Goal: Entertainment & Leisure: Browse casually

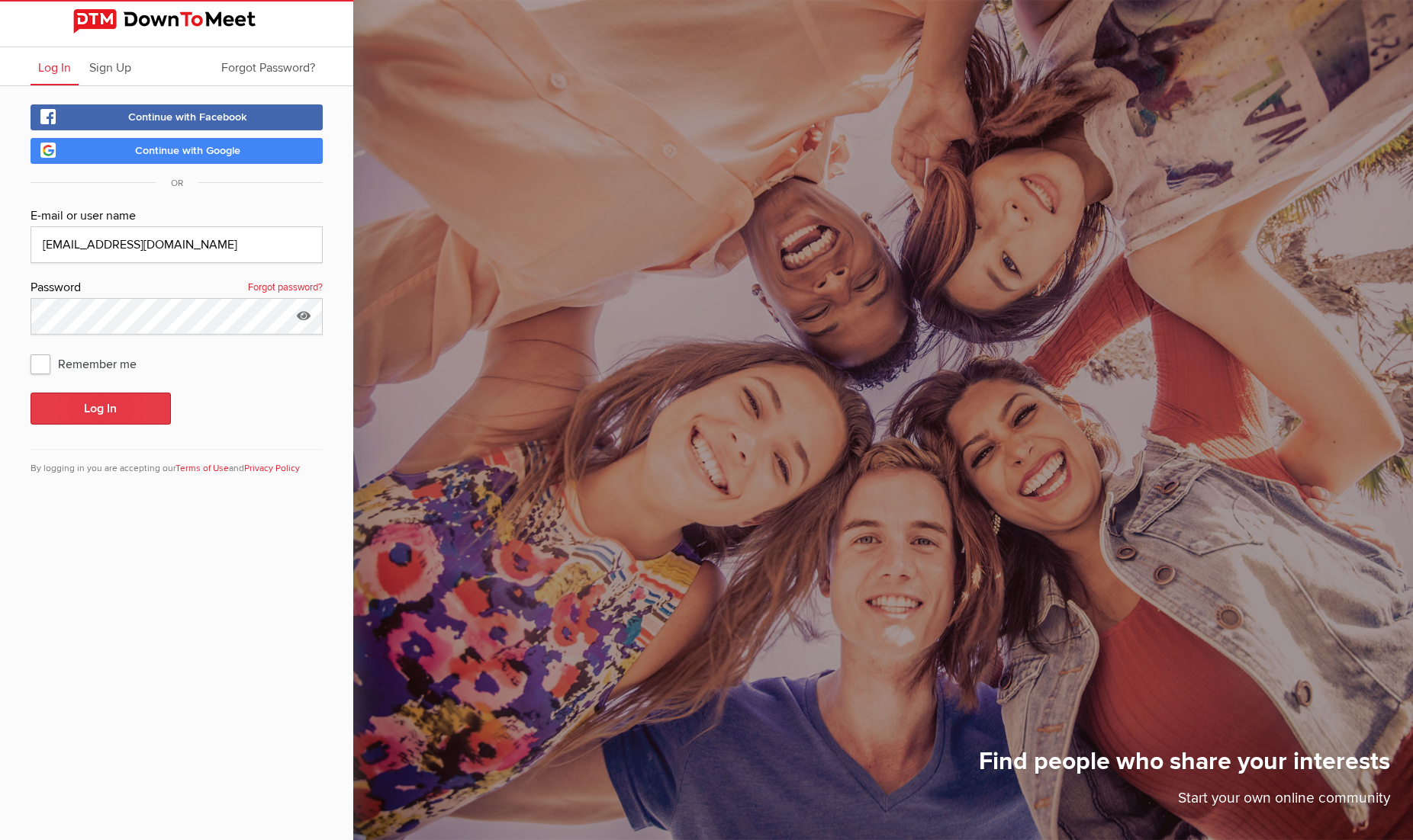
click at [110, 412] on button "Log In" at bounding box center [101, 408] width 140 height 32
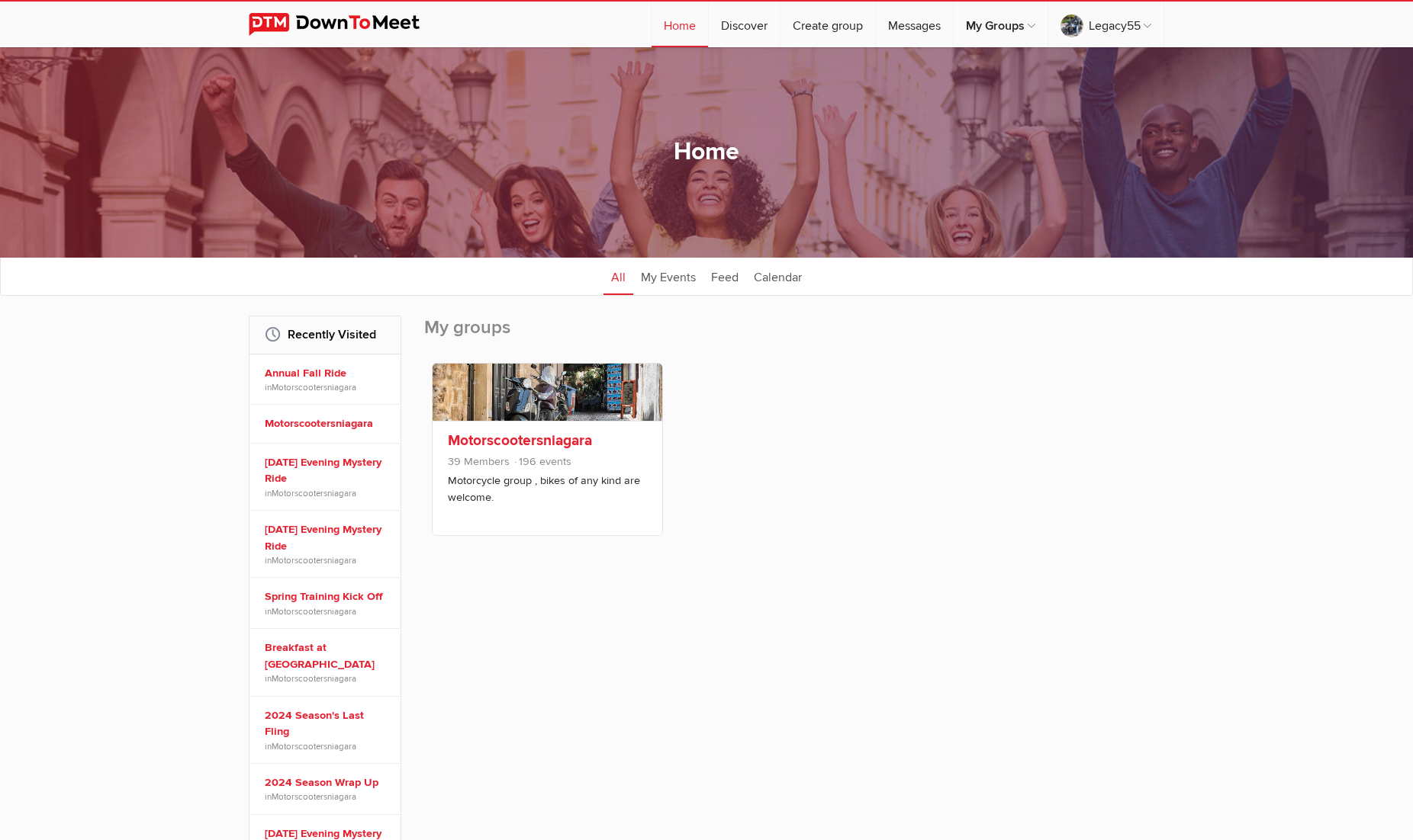
click at [496, 437] on link "Motorscootersniagara" at bounding box center [520, 441] width 144 height 18
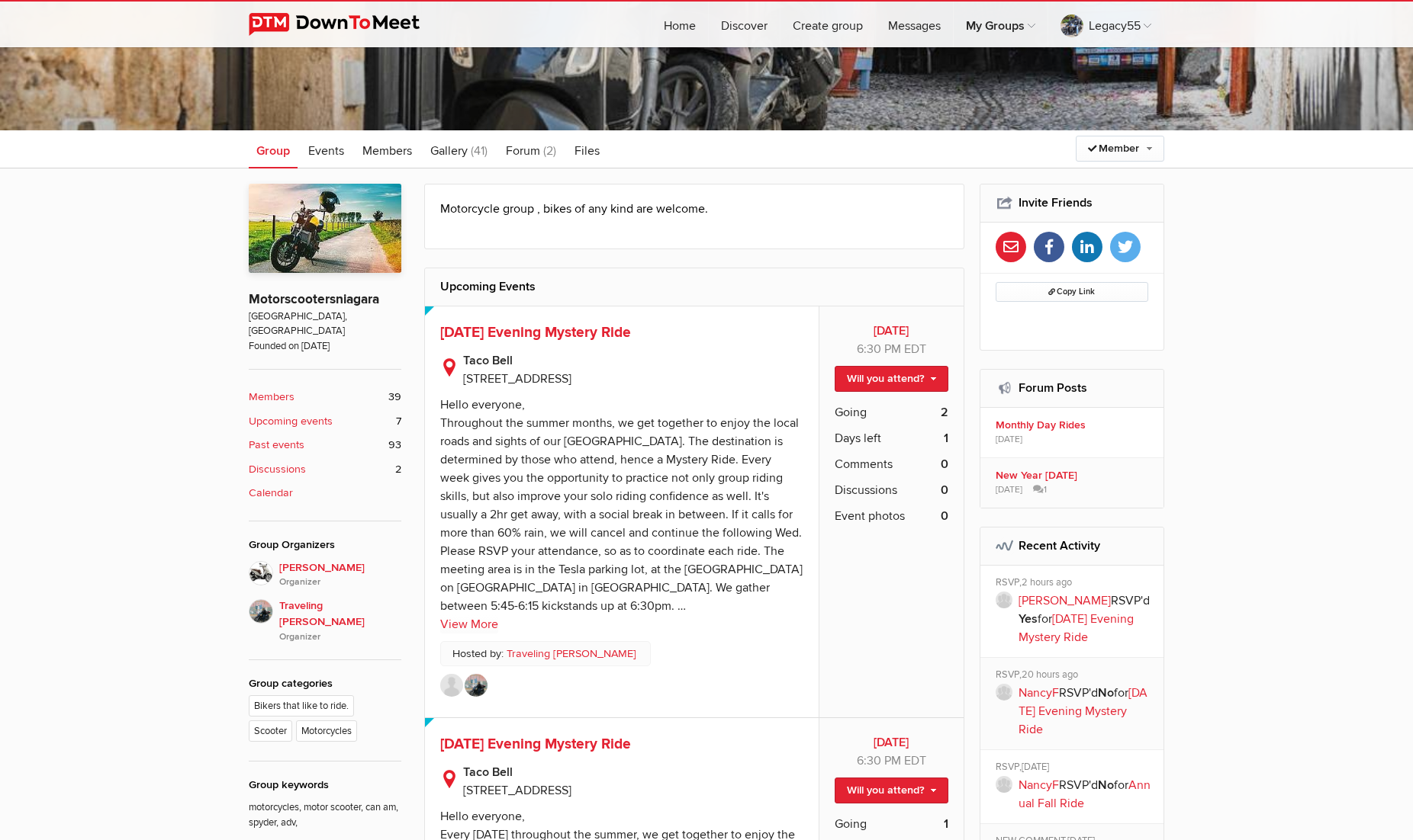
scroll to position [269, 0]
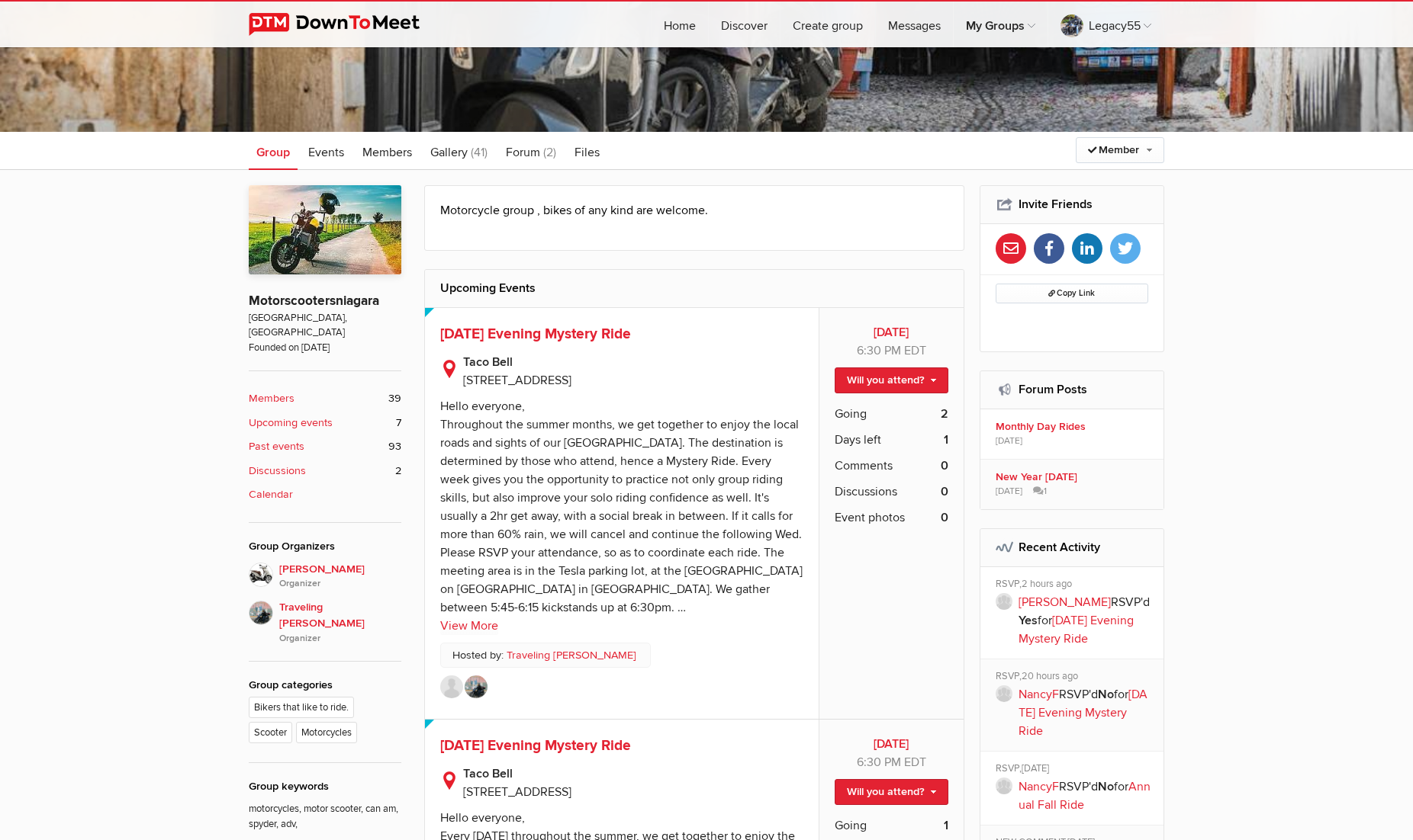
click at [1036, 692] on link "NancyF" at bounding box center [1038, 695] width 40 height 15
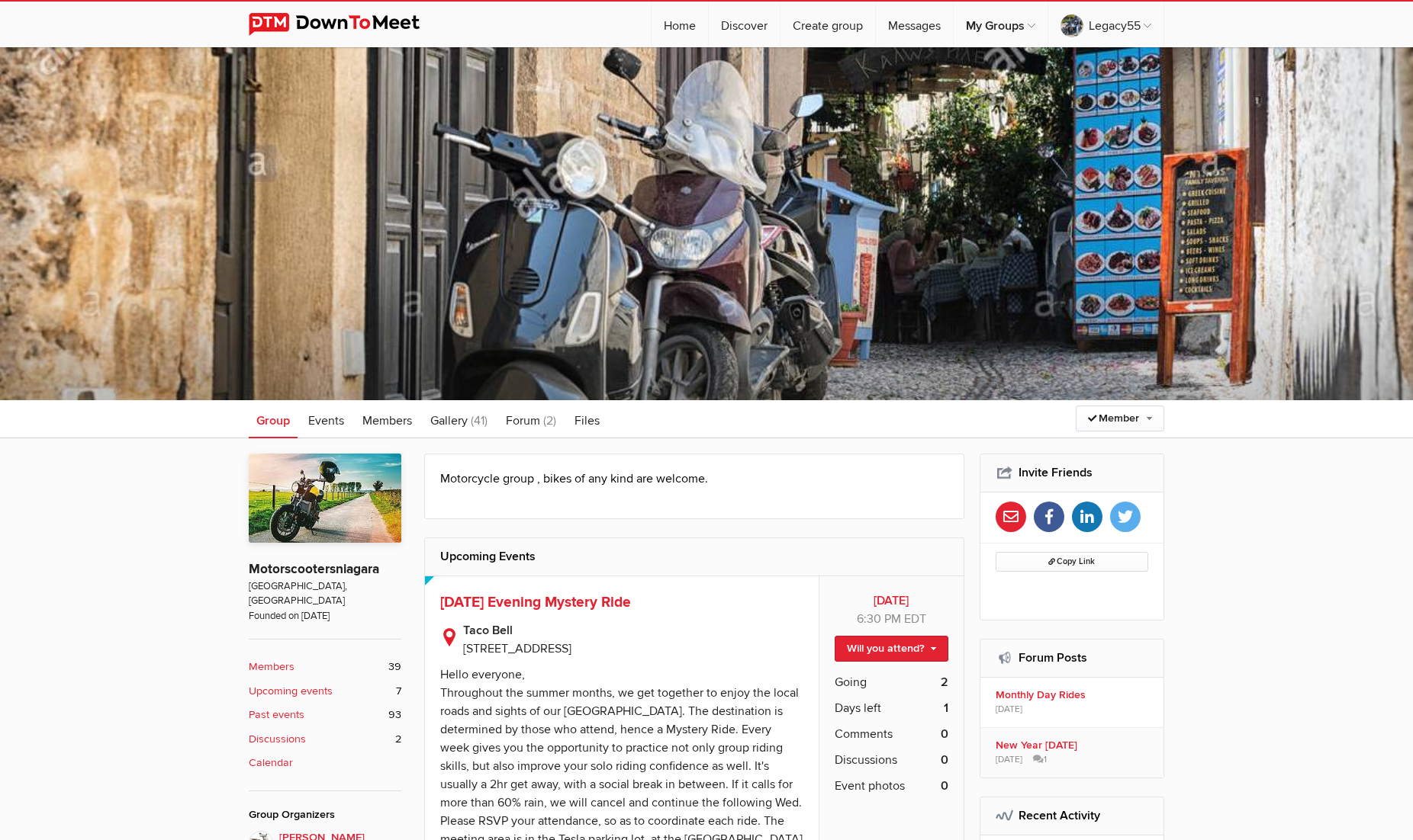
click at [287, 684] on b "Upcoming events" at bounding box center [290, 691] width 84 height 16
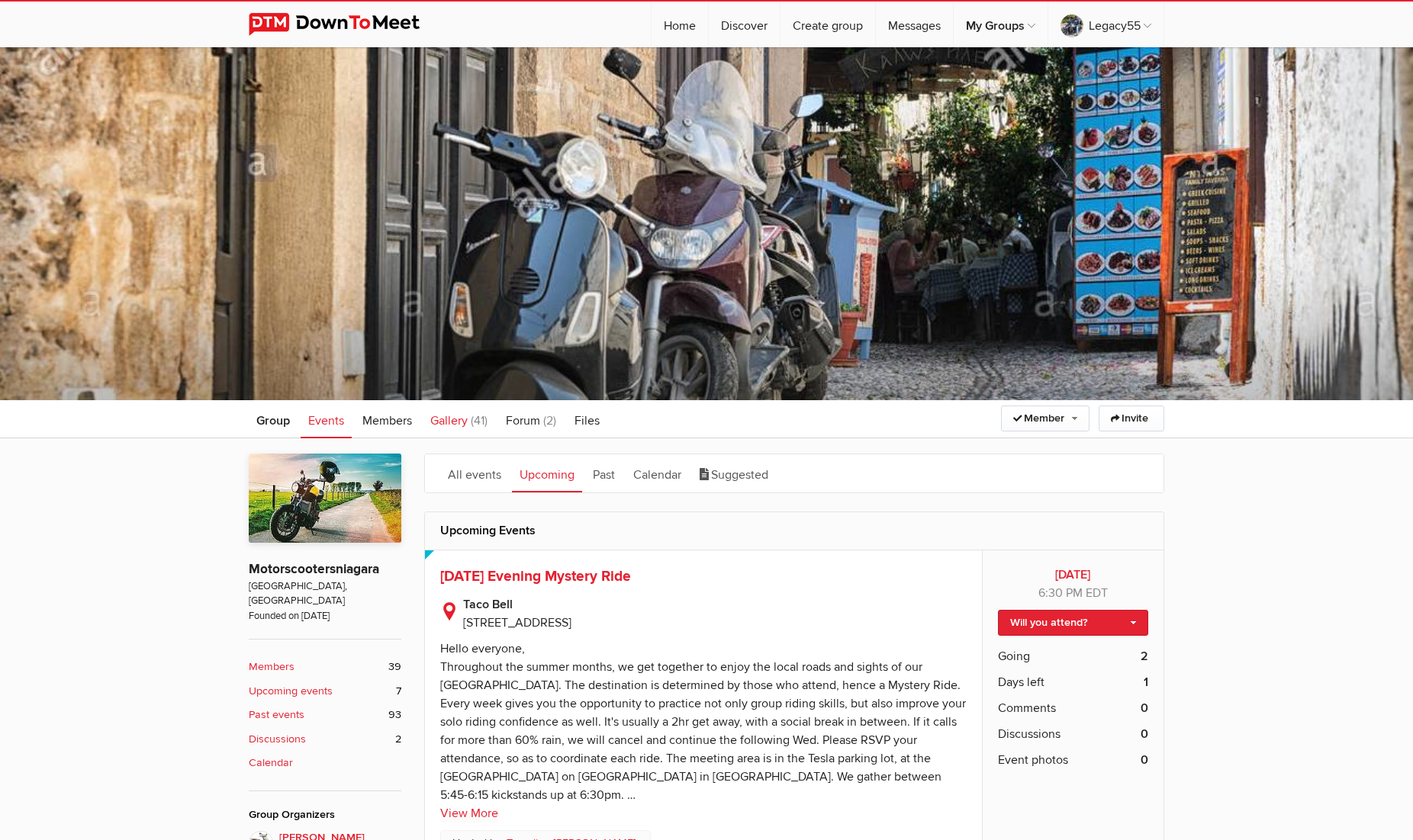
click at [451, 420] on span "Gallery" at bounding box center [449, 421] width 37 height 15
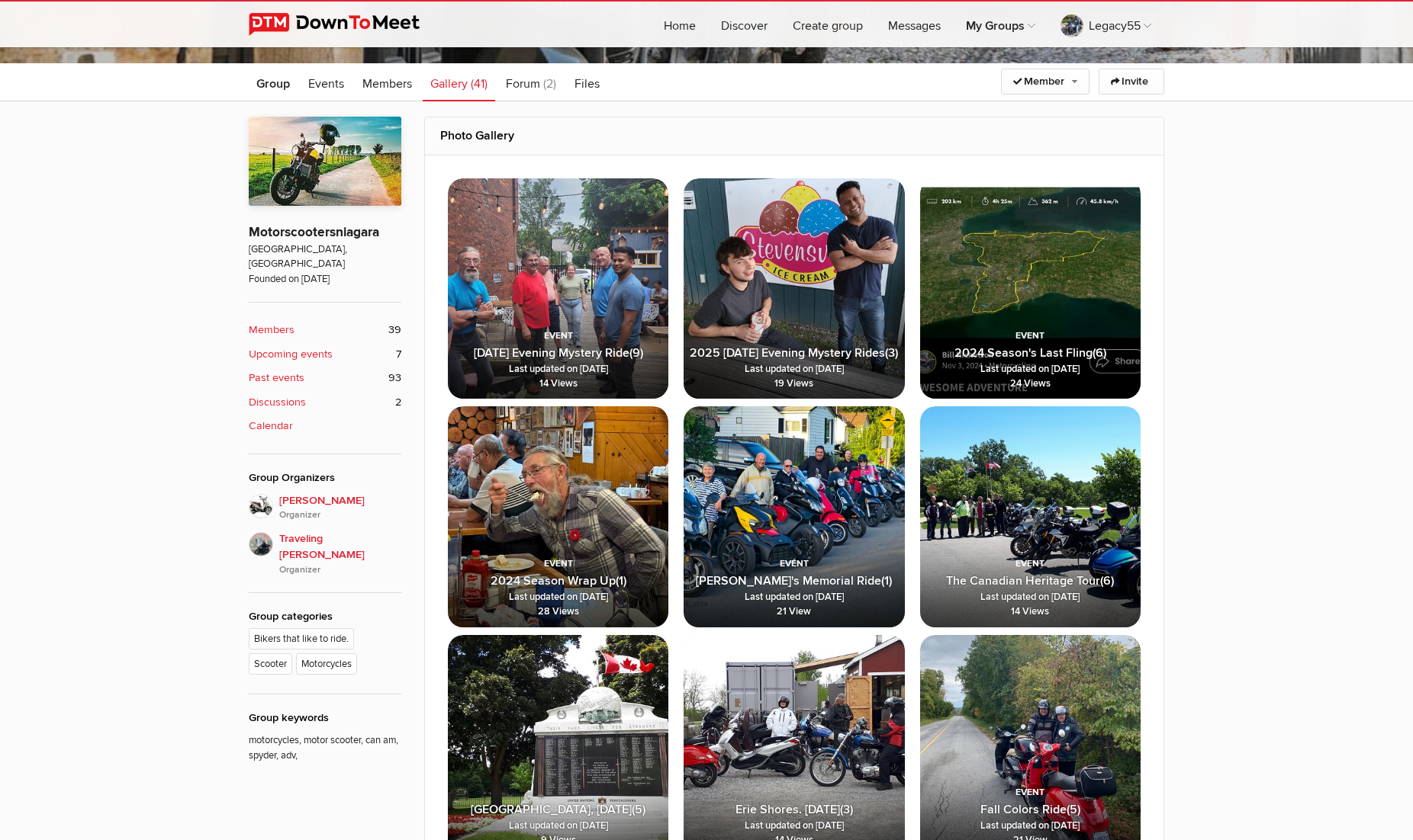
scroll to position [343, 0]
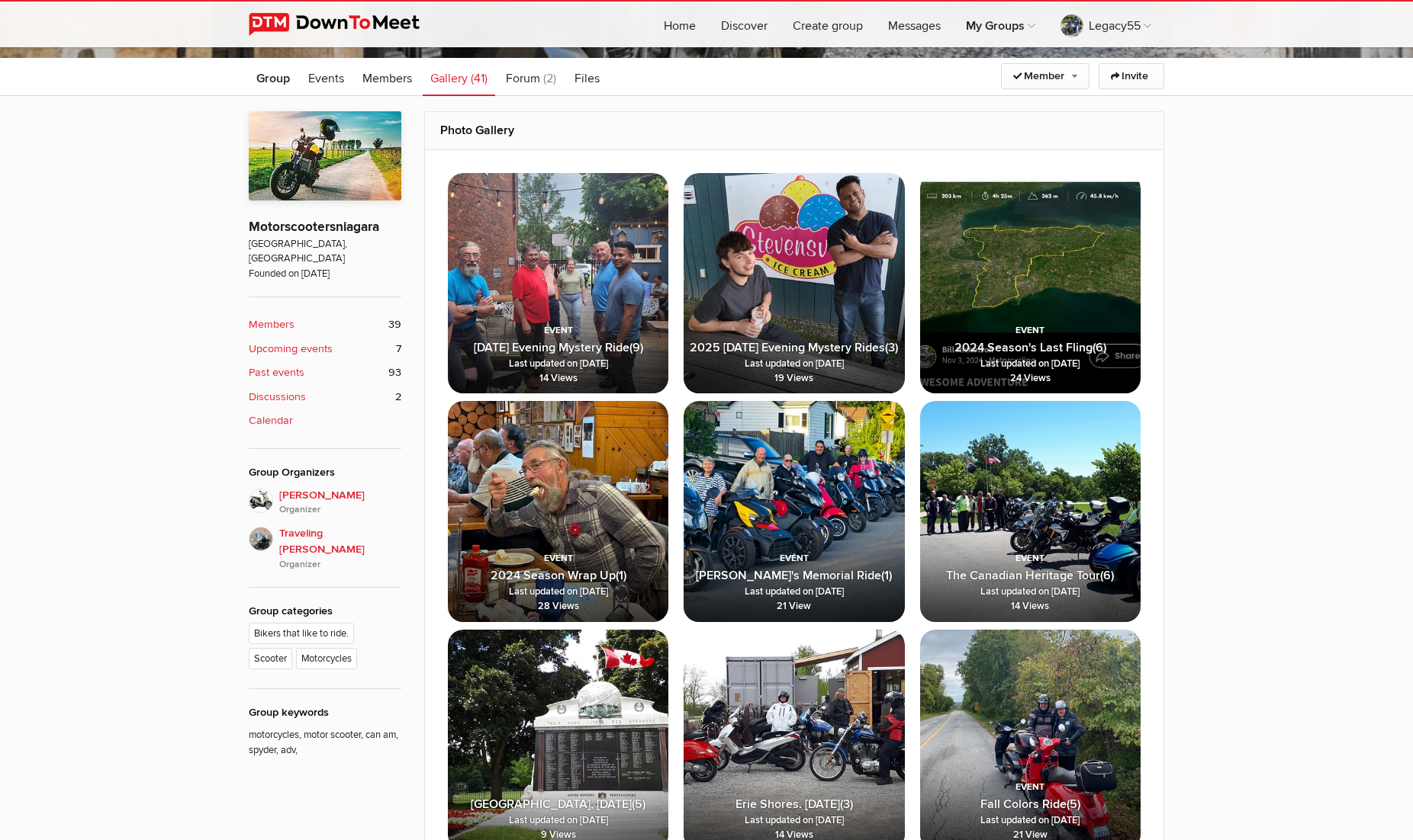
click at [776, 492] on img at bounding box center [794, 512] width 221 height 221
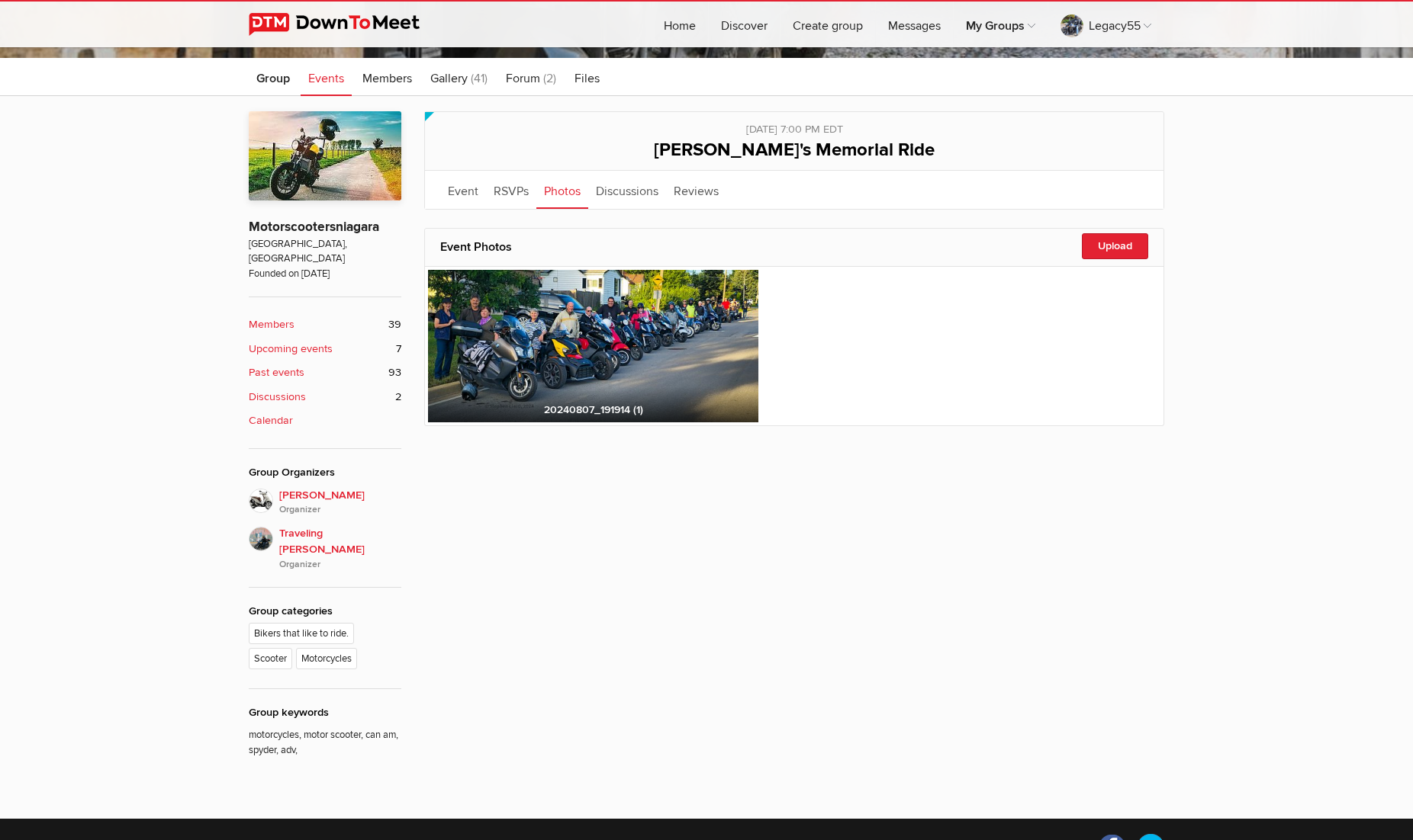
click at [685, 326] on img at bounding box center [594, 346] width 330 height 153
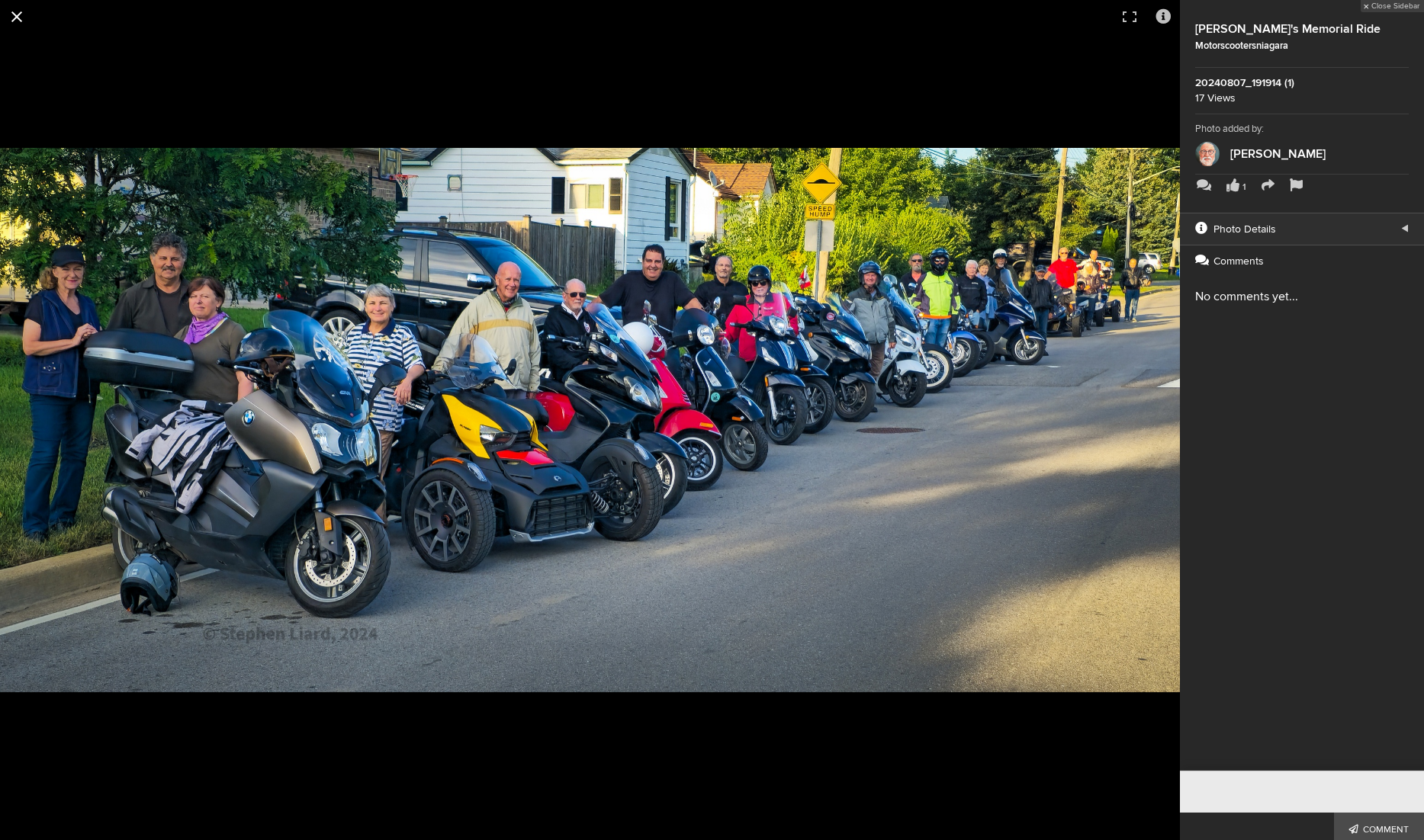
click at [15, 11] on button at bounding box center [16, 16] width 34 height 34
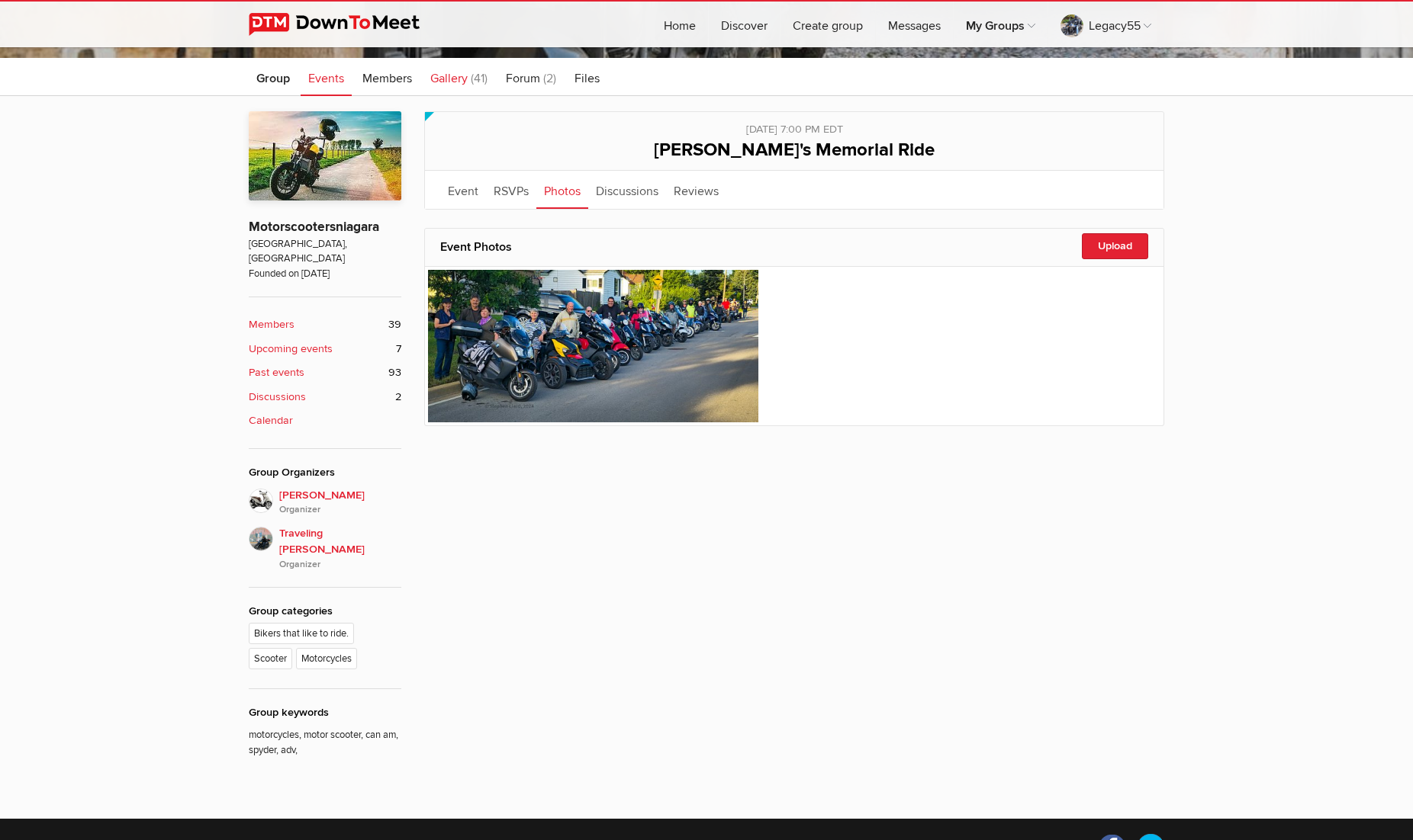
click at [451, 77] on span "Gallery" at bounding box center [449, 79] width 37 height 15
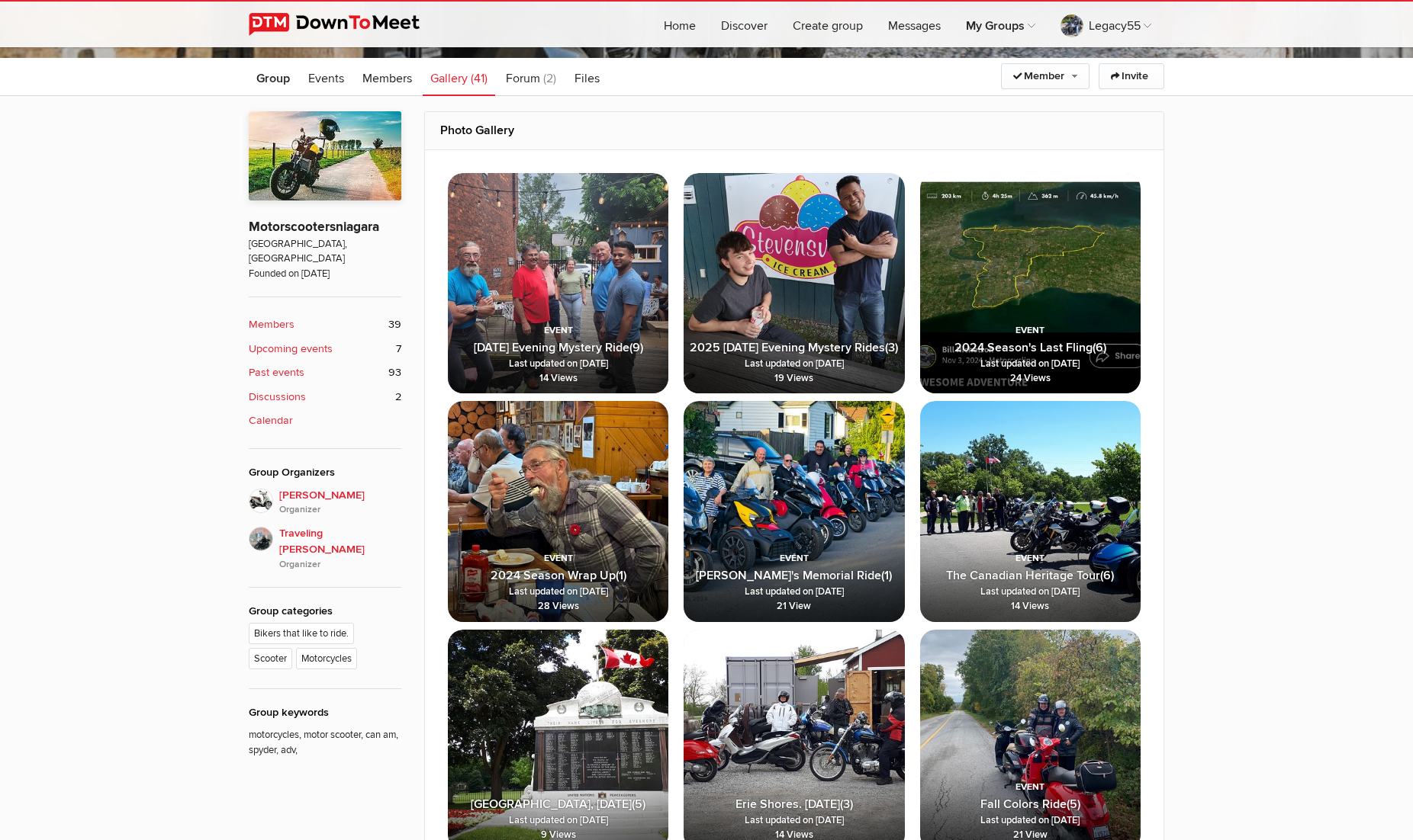
click at [542, 253] on img at bounding box center [558, 283] width 221 height 221
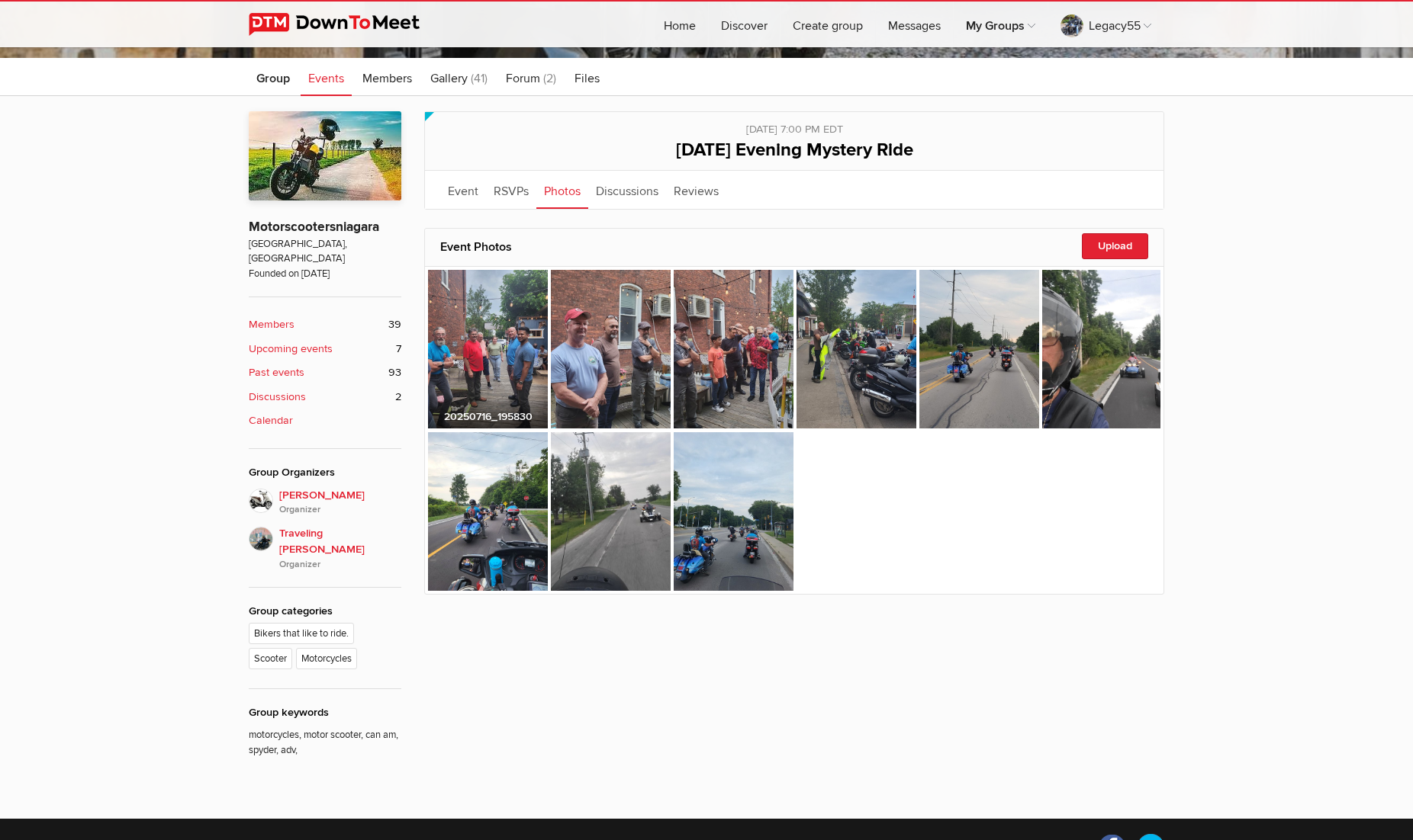
click at [494, 330] on img at bounding box center [488, 349] width 120 height 159
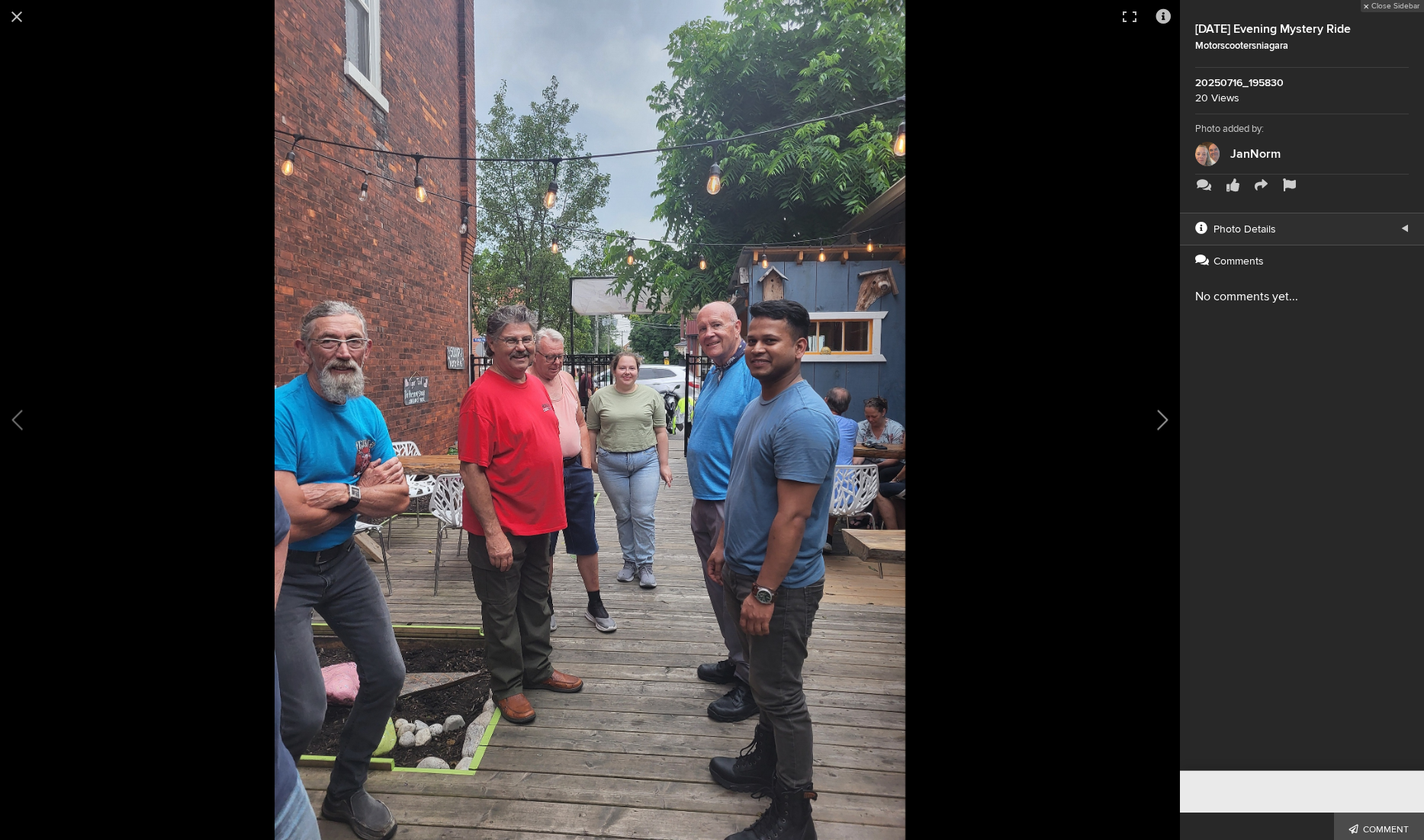
click at [1162, 419] on button at bounding box center [1141, 420] width 76 height 504
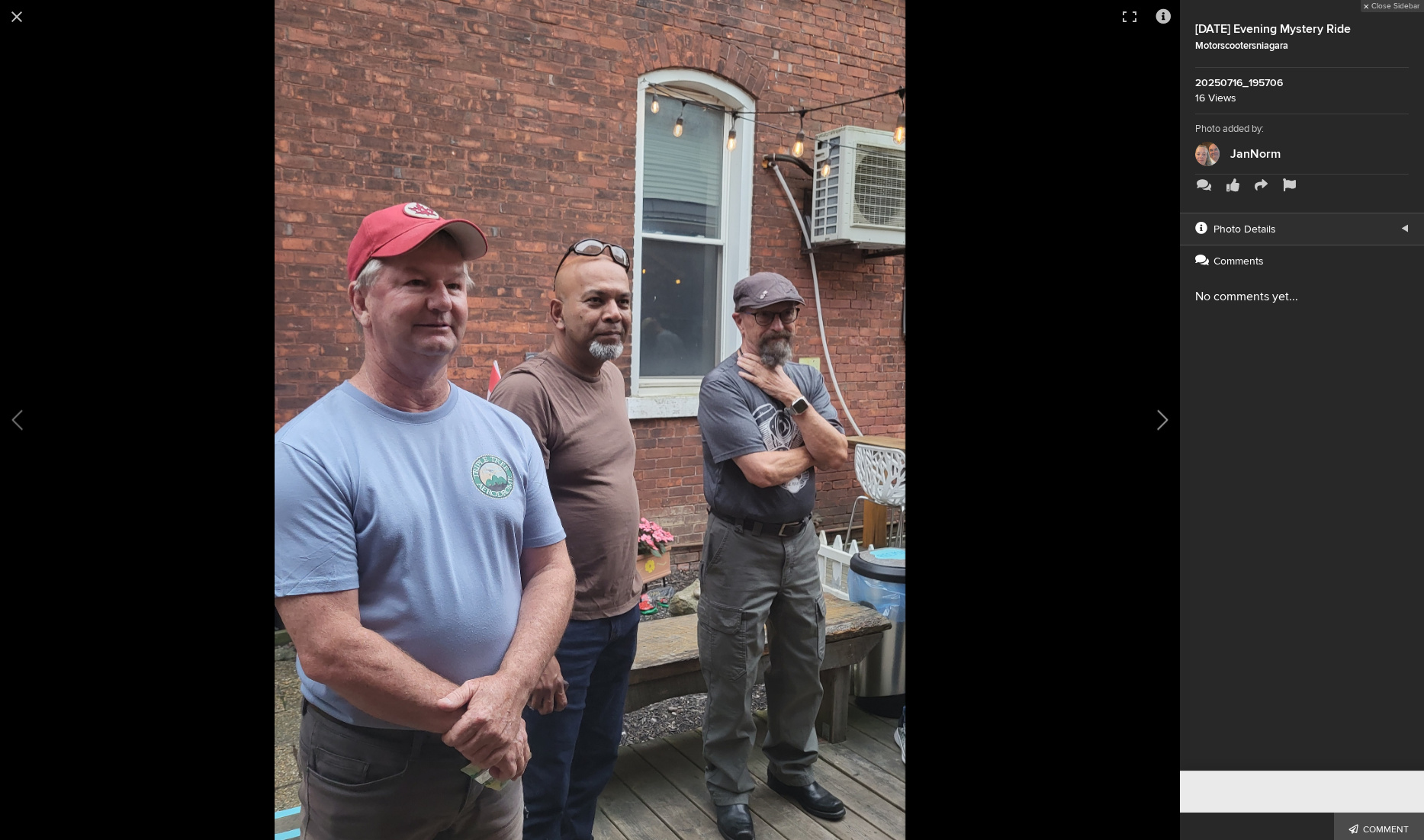
click at [1163, 420] on button at bounding box center [1141, 420] width 76 height 504
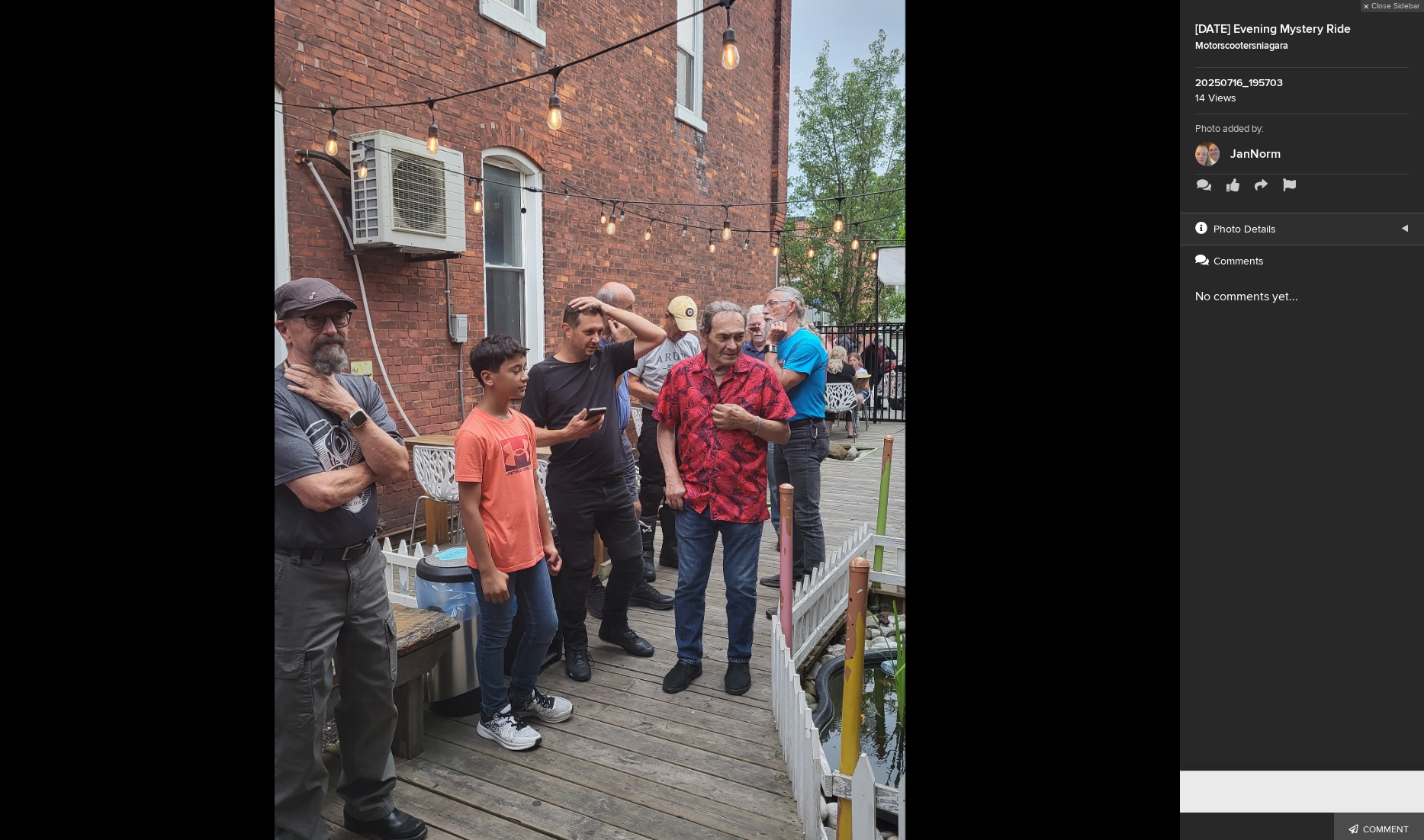
click at [1163, 420] on button at bounding box center [1141, 420] width 76 height 504
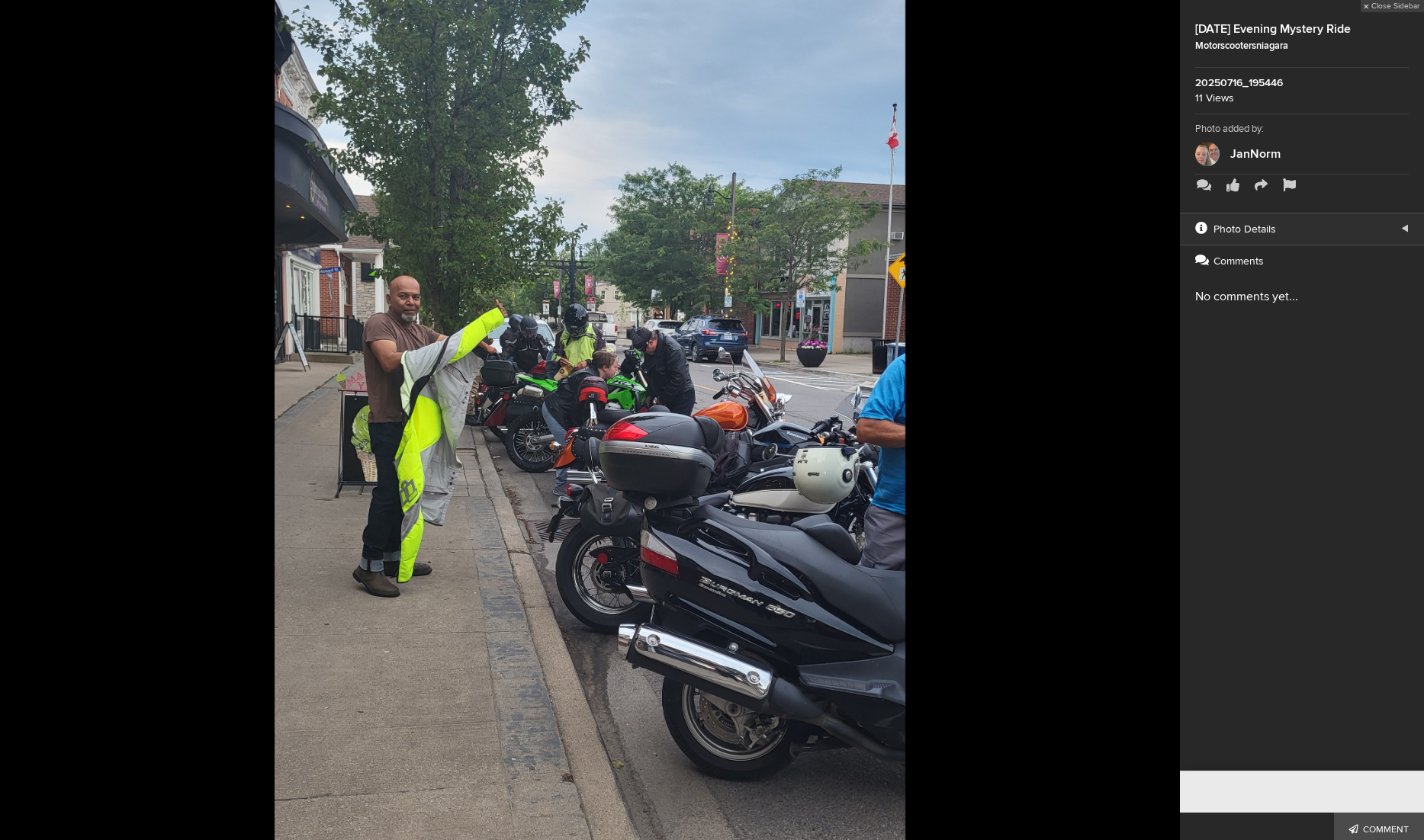
click at [1163, 420] on button at bounding box center [1141, 420] width 76 height 504
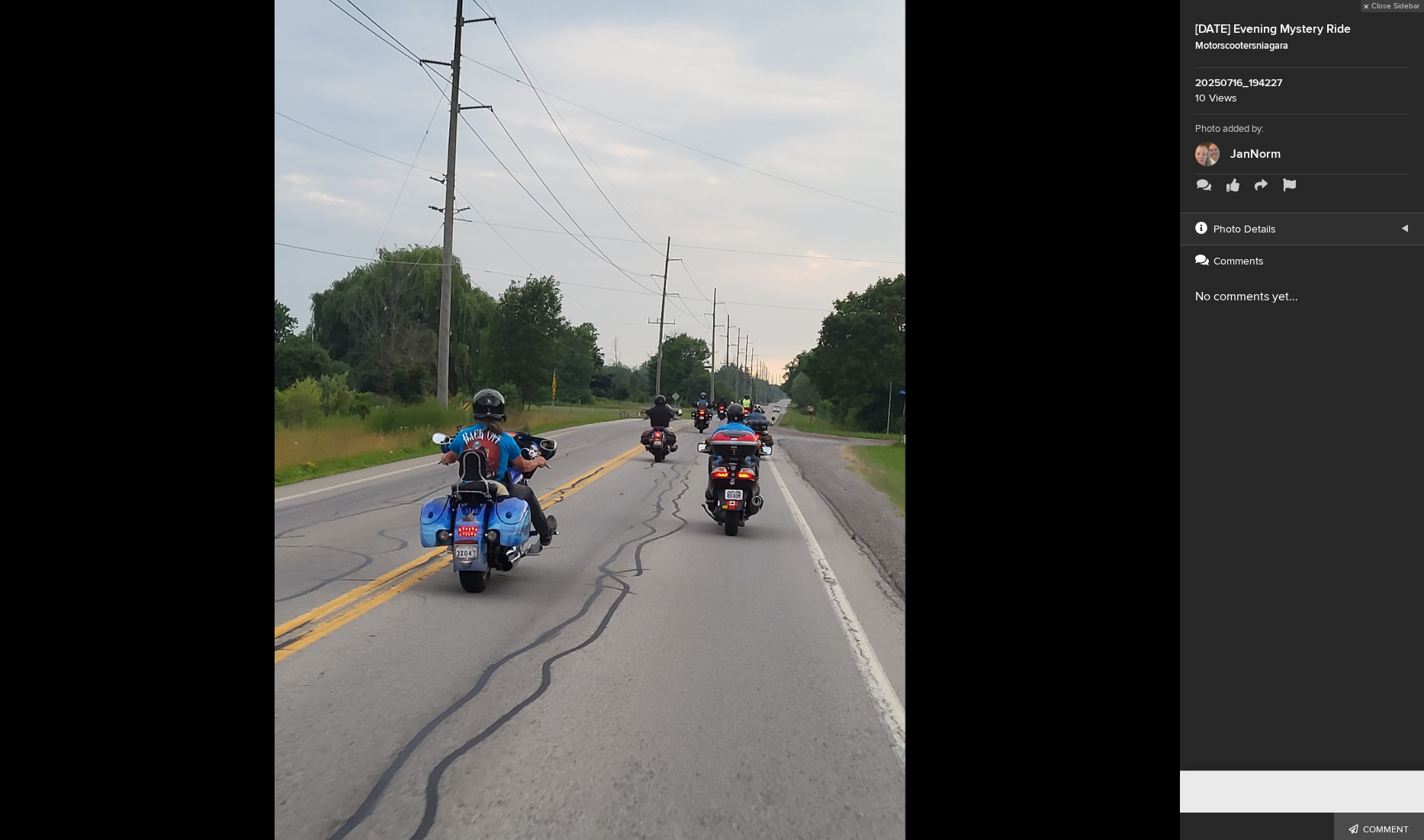
click at [1163, 420] on button at bounding box center [1141, 420] width 76 height 504
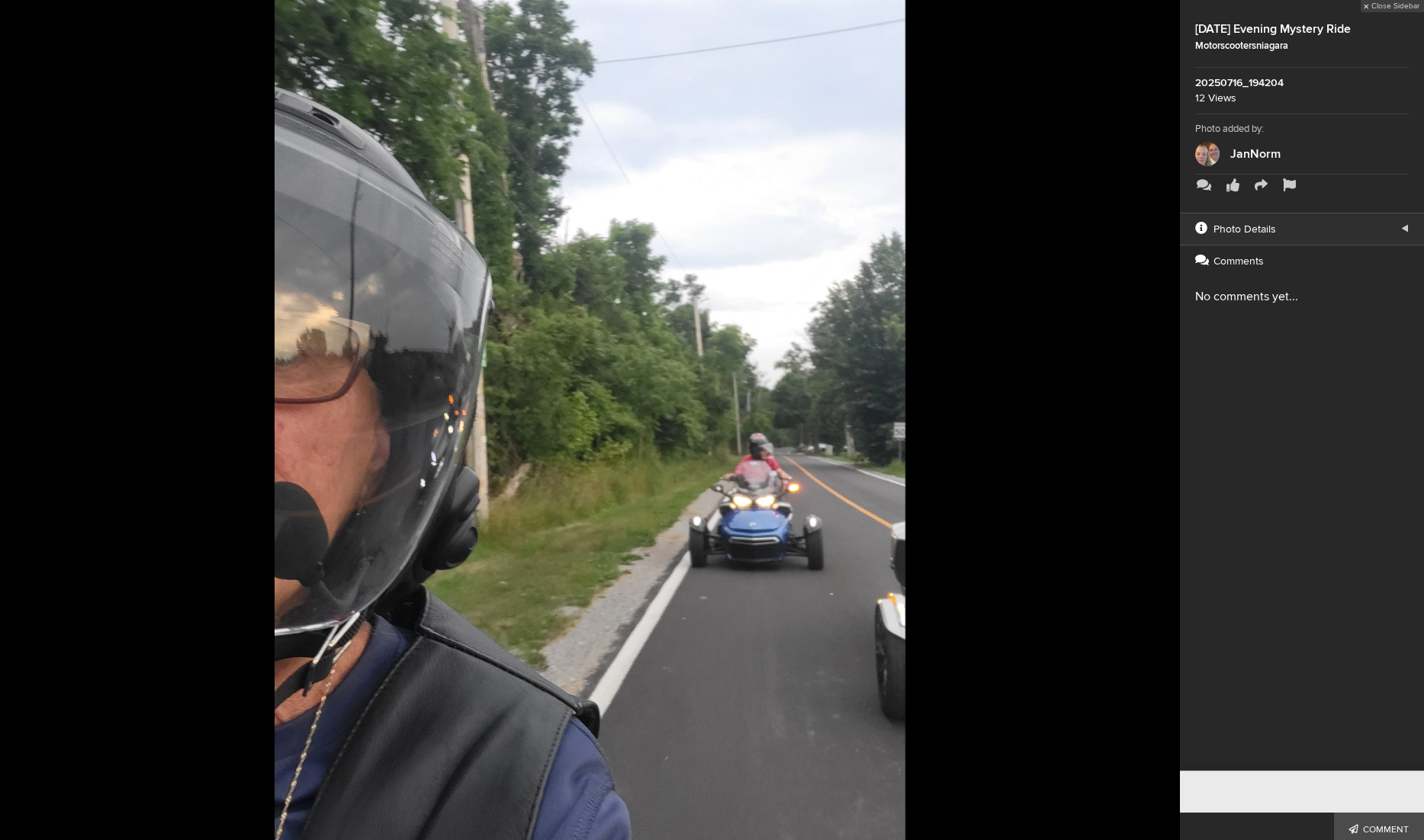
click at [1163, 420] on button at bounding box center [1141, 420] width 76 height 504
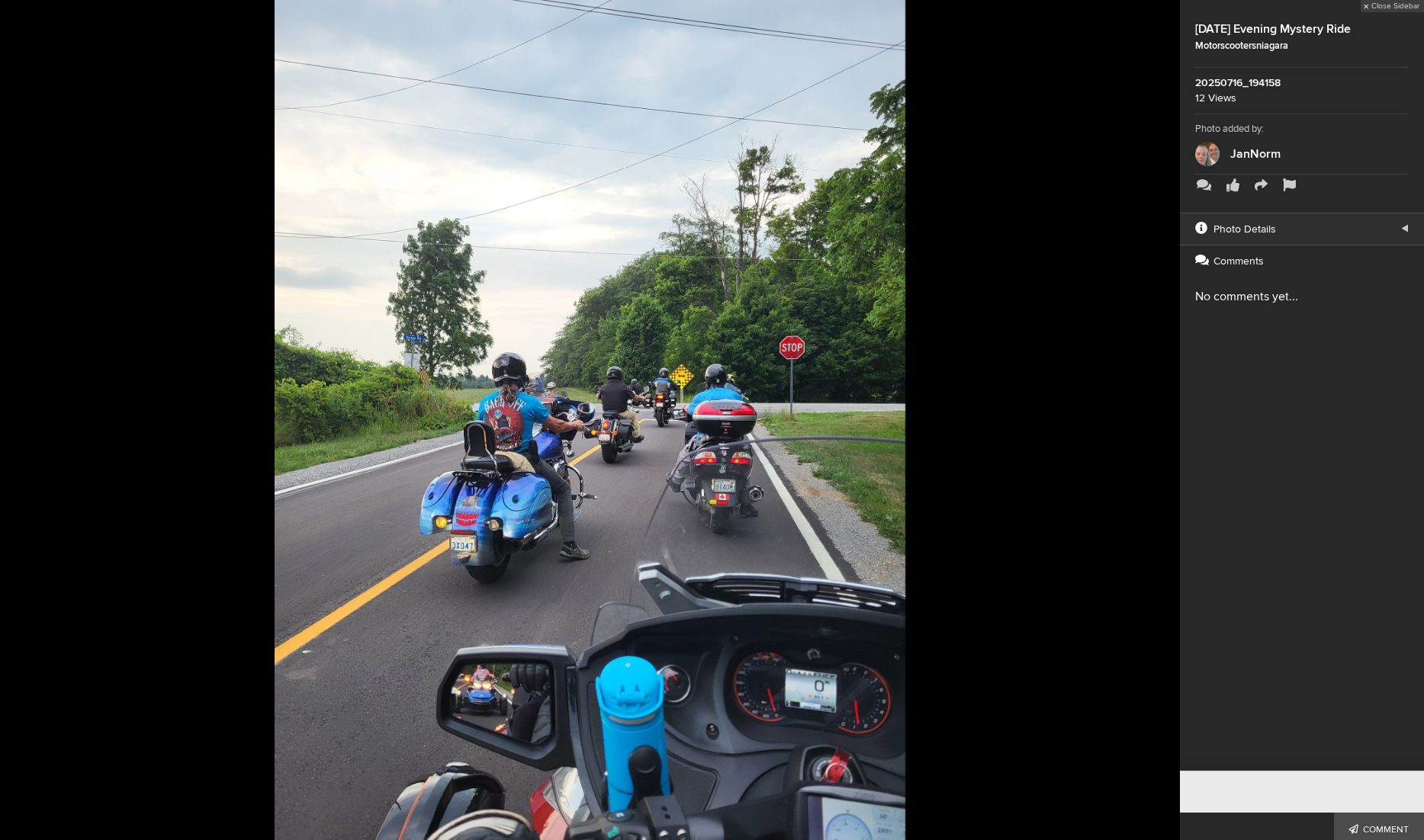
click at [1163, 420] on button at bounding box center [1141, 420] width 76 height 504
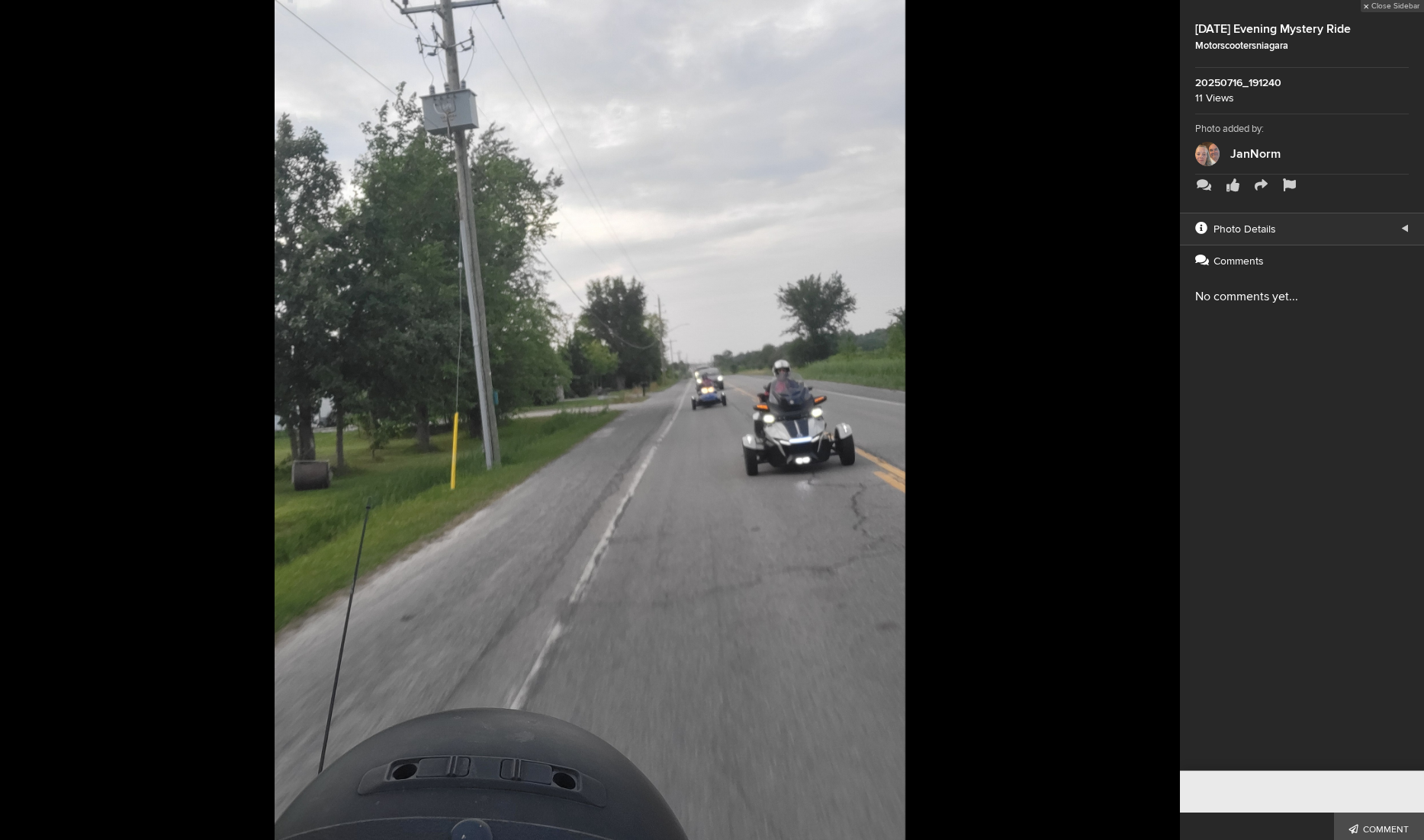
click at [1163, 420] on button at bounding box center [1141, 420] width 76 height 504
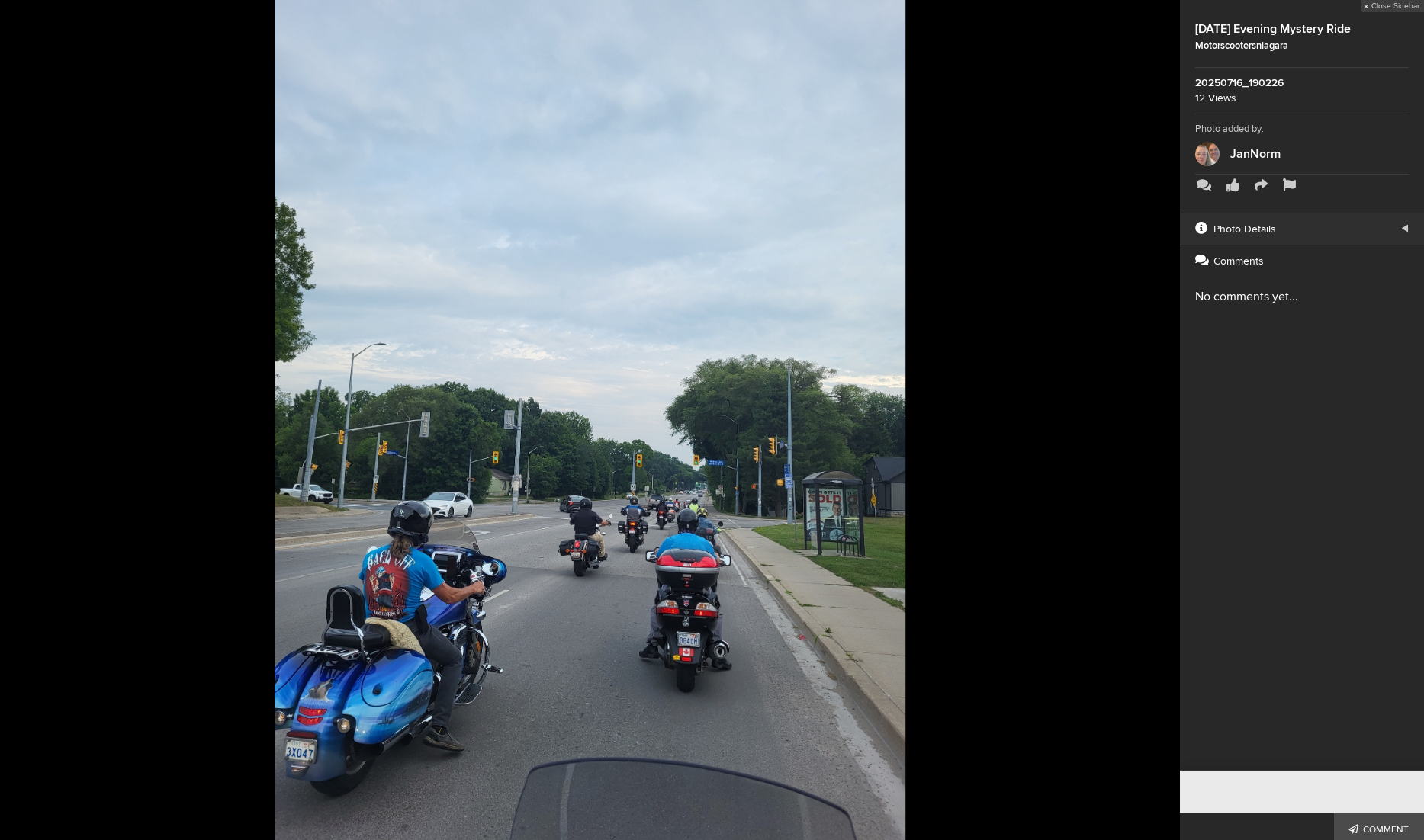
click at [1163, 420] on button at bounding box center [1141, 420] width 76 height 504
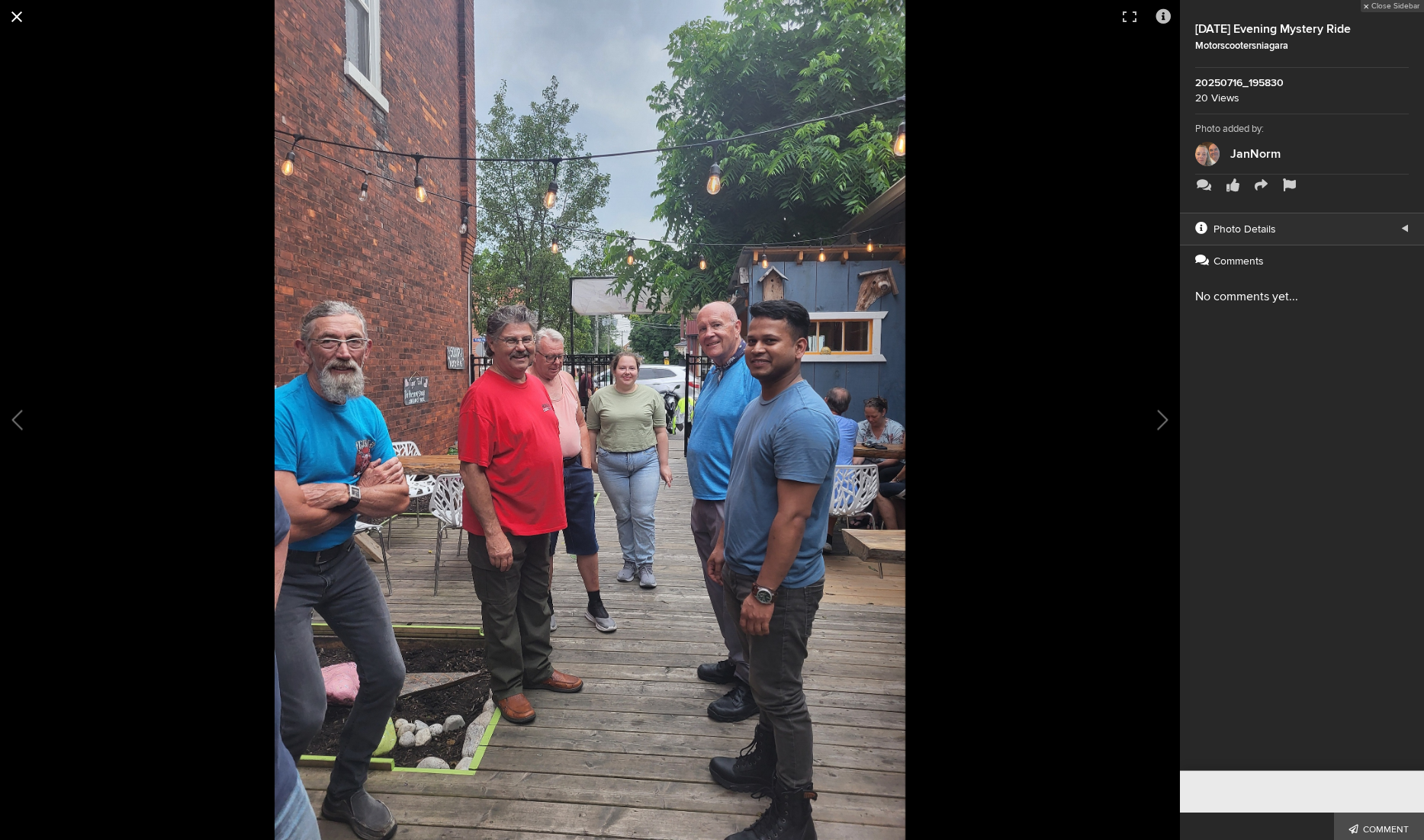
click at [18, 15] on button at bounding box center [16, 16] width 34 height 34
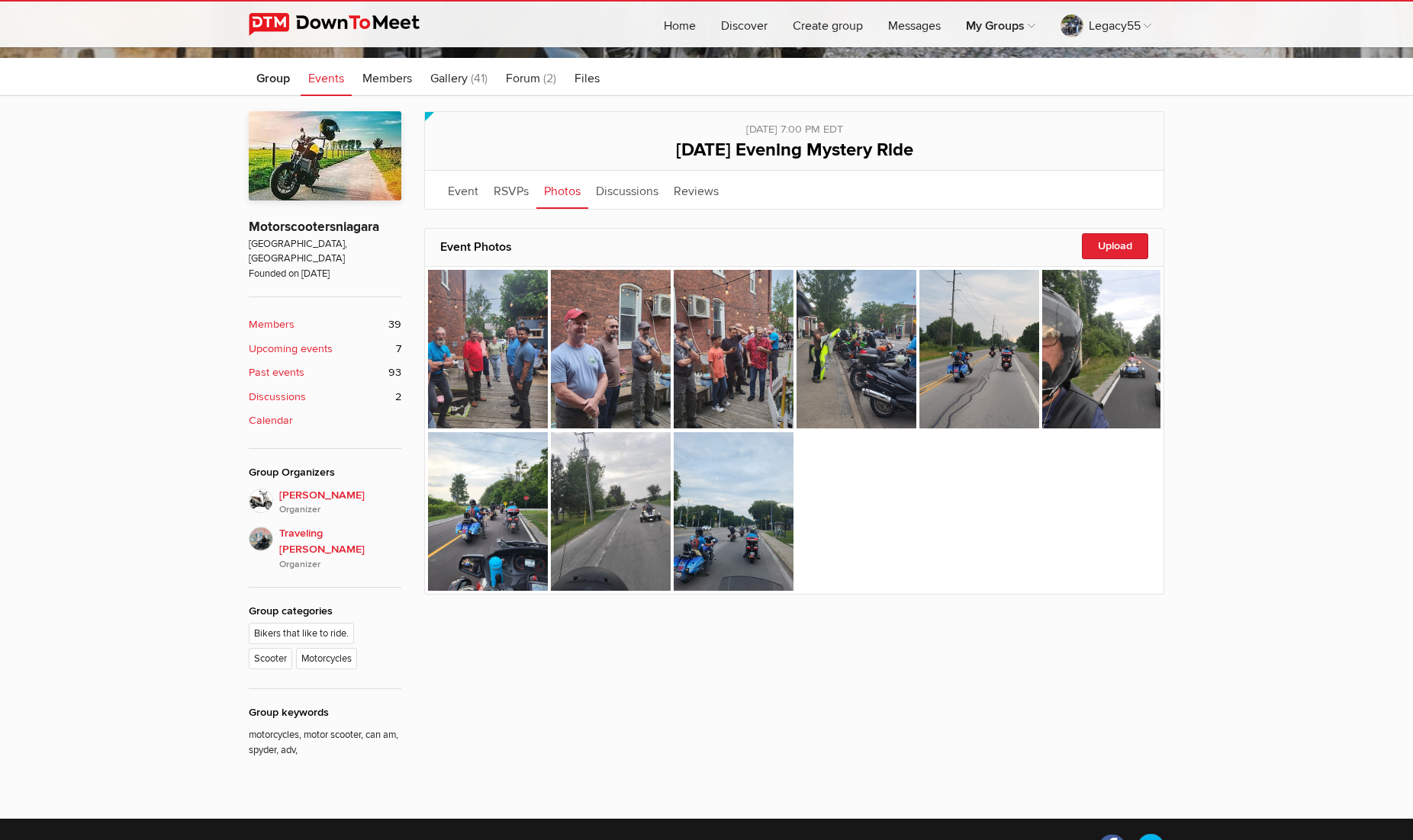
click at [559, 190] on link "Photos" at bounding box center [562, 190] width 52 height 38
click at [570, 188] on link "Photos" at bounding box center [562, 190] width 52 height 38
click at [462, 187] on link "Event" at bounding box center [463, 190] width 46 height 38
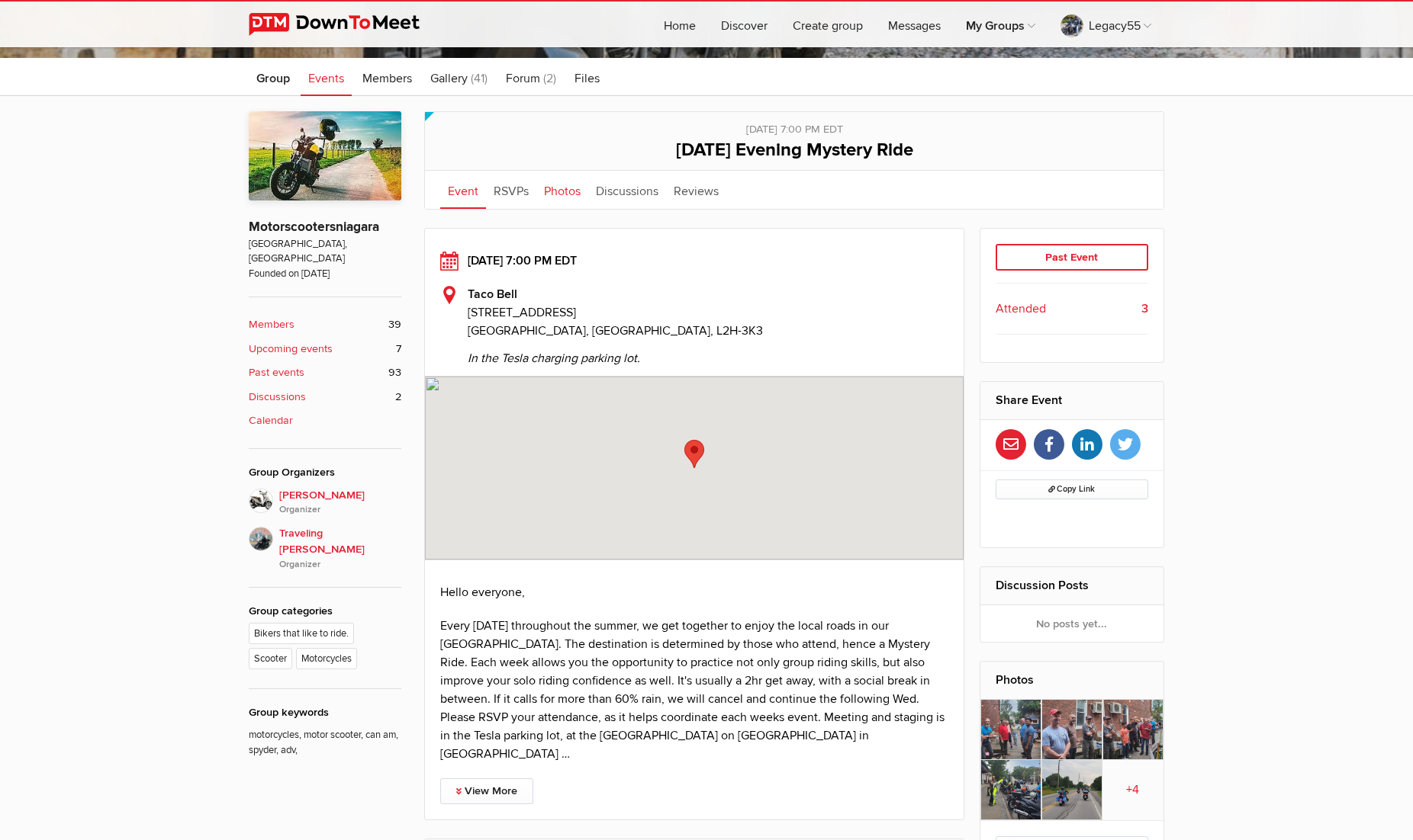
click at [553, 187] on link "Photos" at bounding box center [562, 190] width 52 height 38
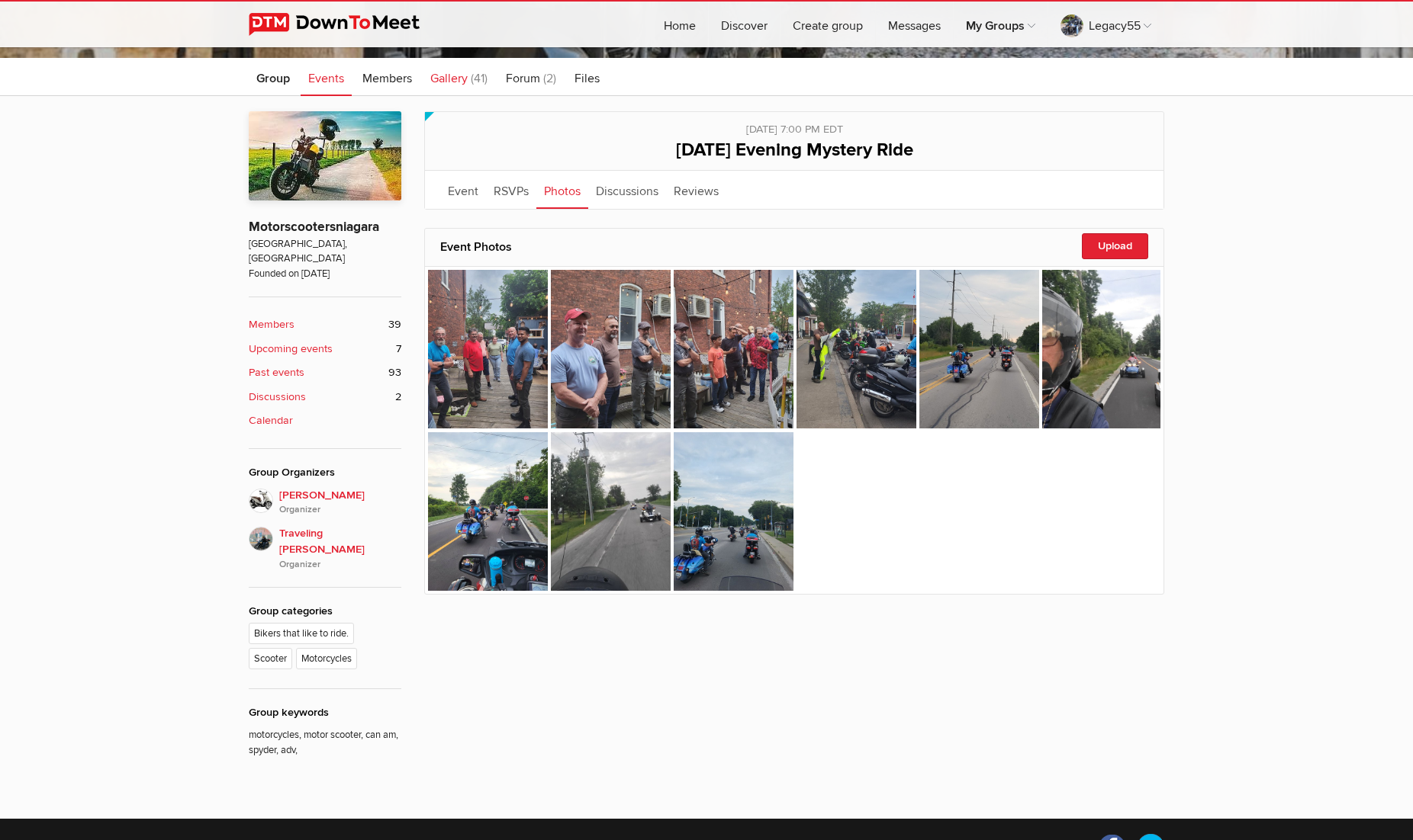
click at [459, 76] on span "Gallery" at bounding box center [449, 79] width 37 height 15
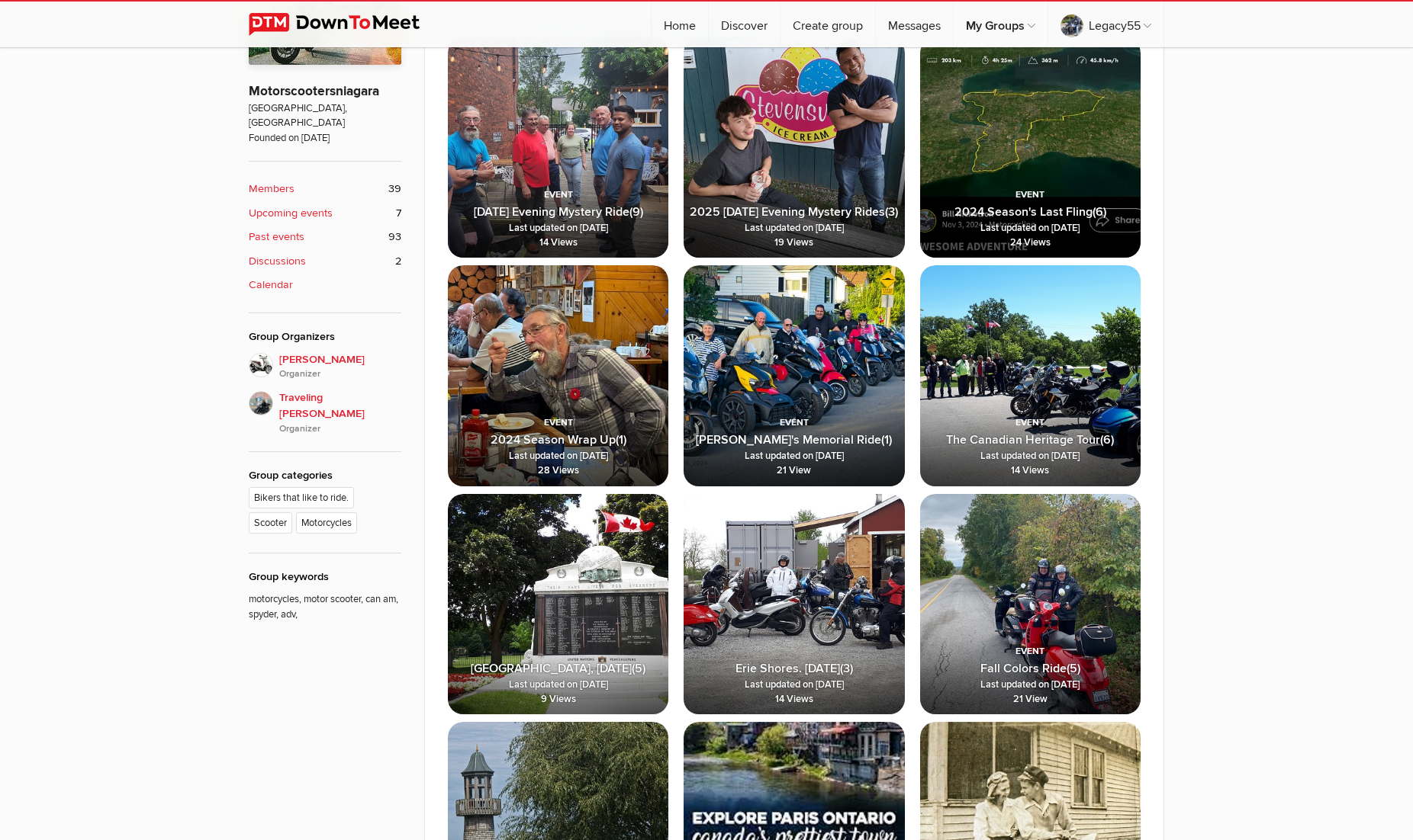
scroll to position [482, 0]
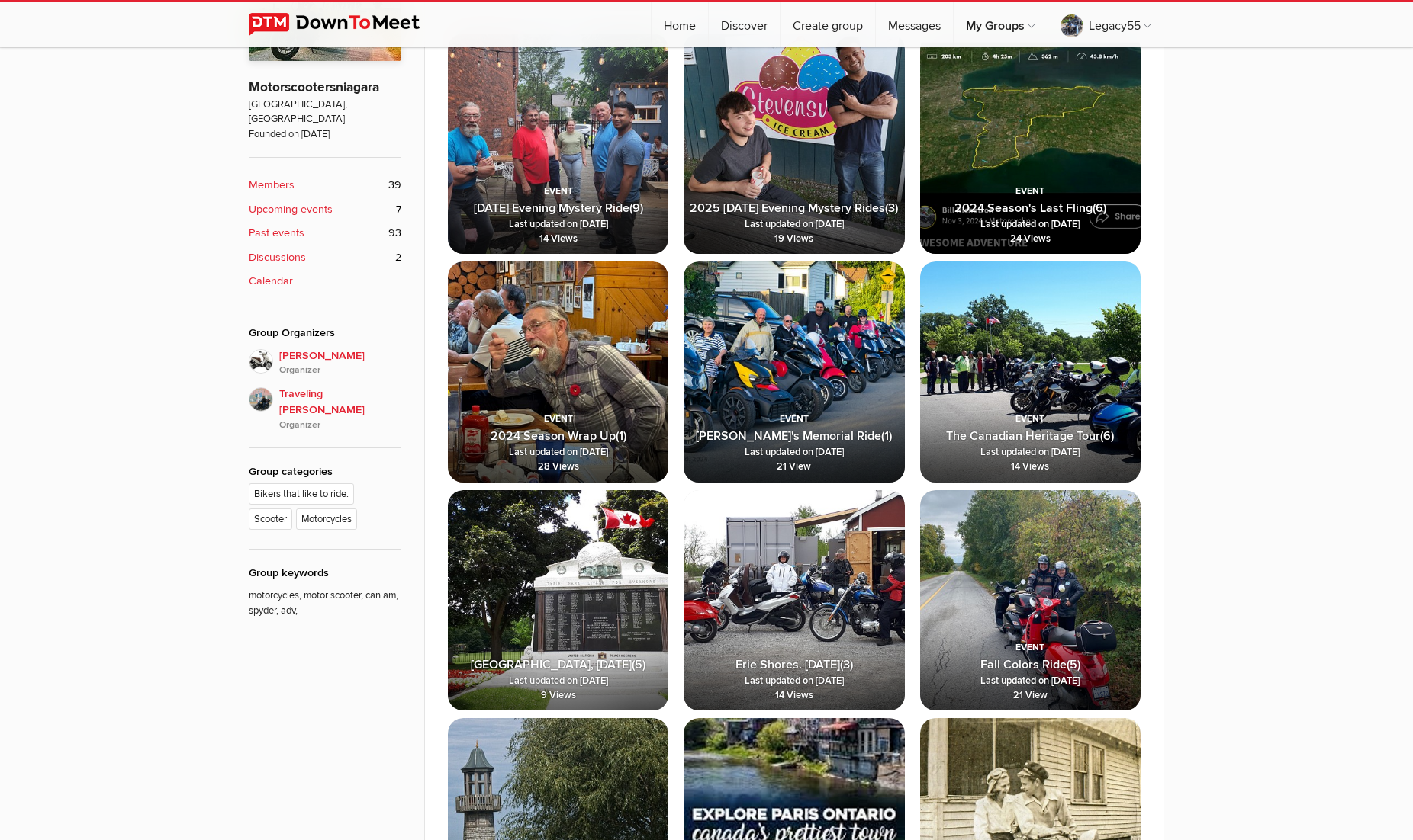
click at [529, 319] on img at bounding box center [558, 372] width 221 height 221
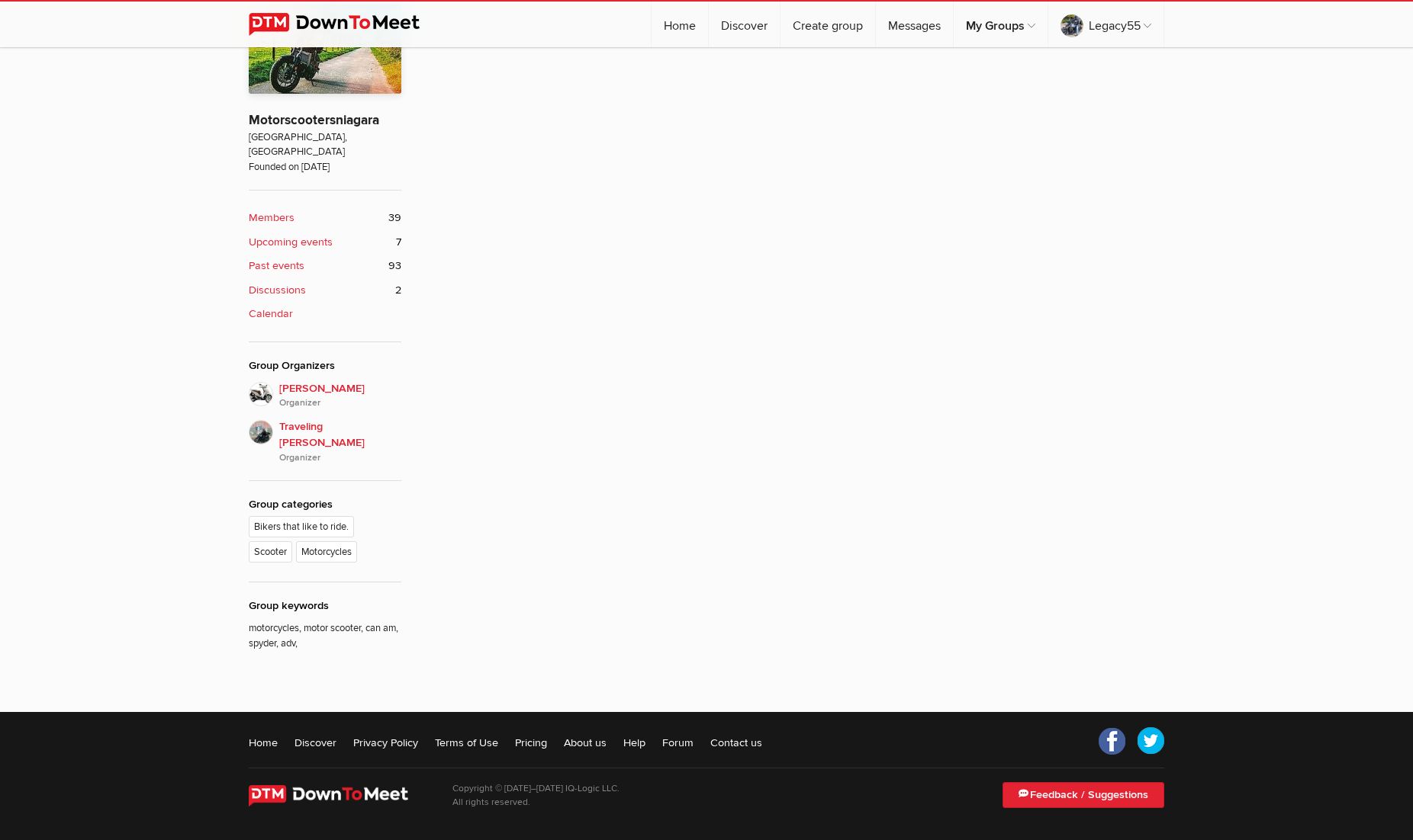
scroll to position [418, 0]
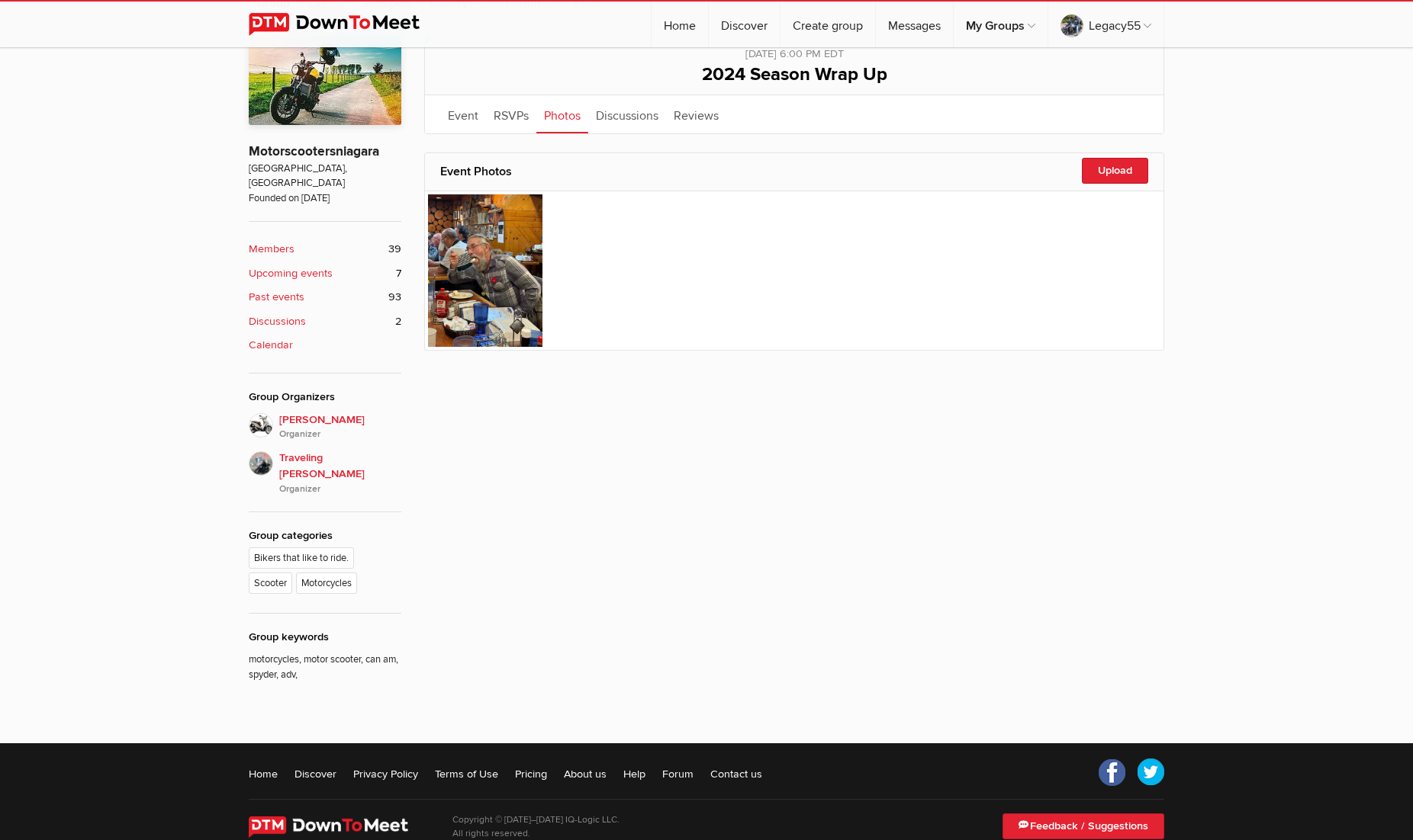
click at [562, 113] on link "Photos" at bounding box center [562, 114] width 52 height 38
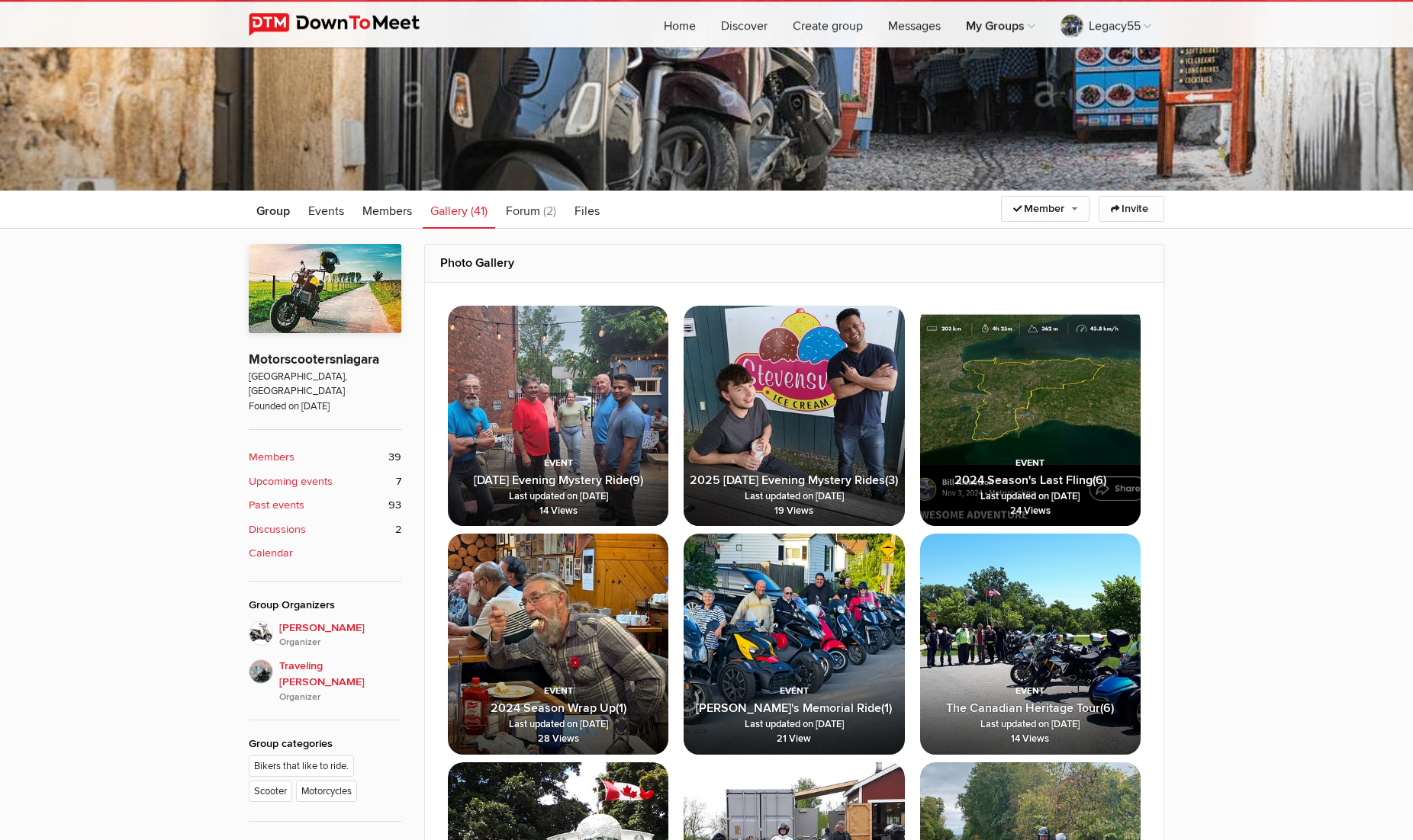
scroll to position [211, 0]
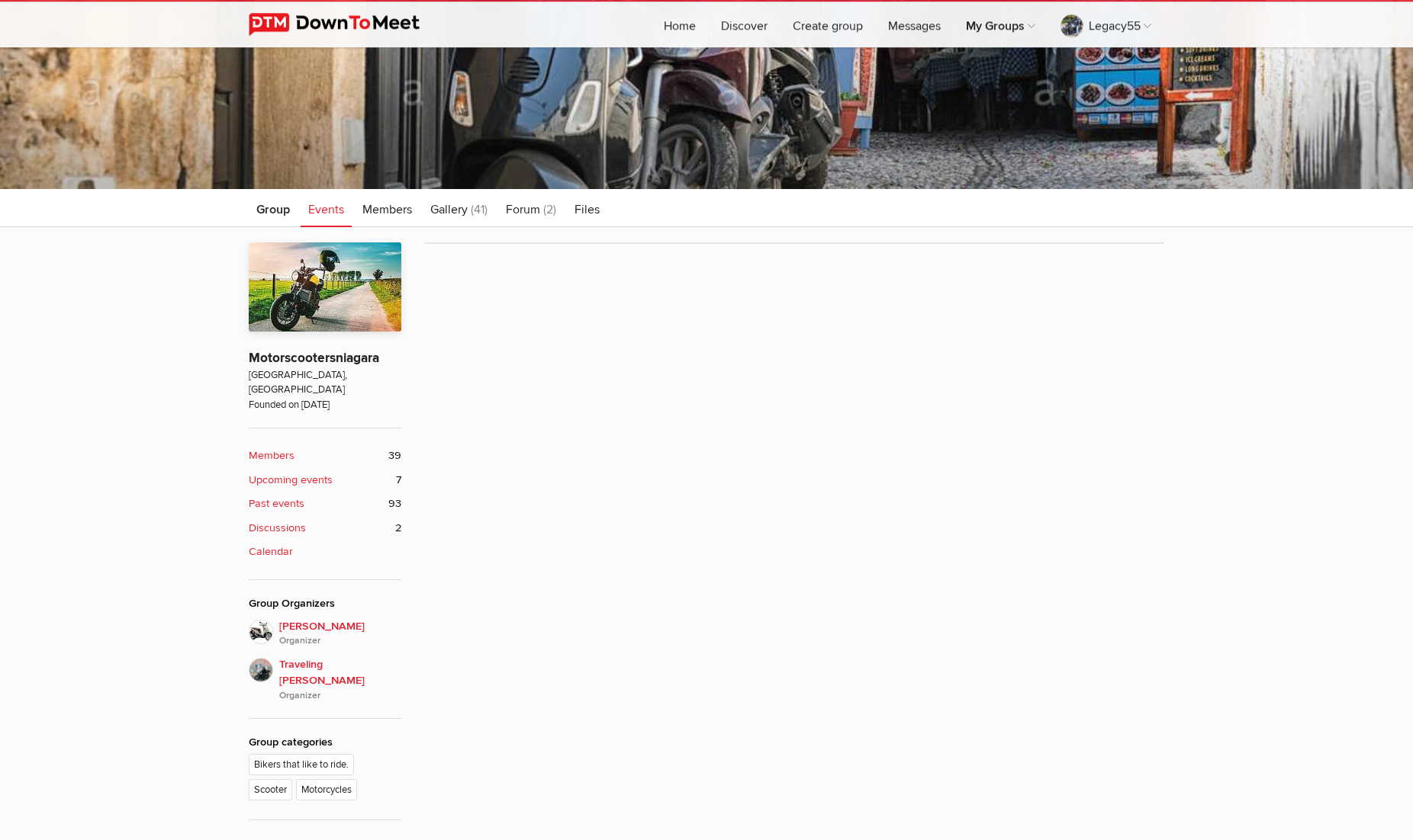
scroll to position [343, 0]
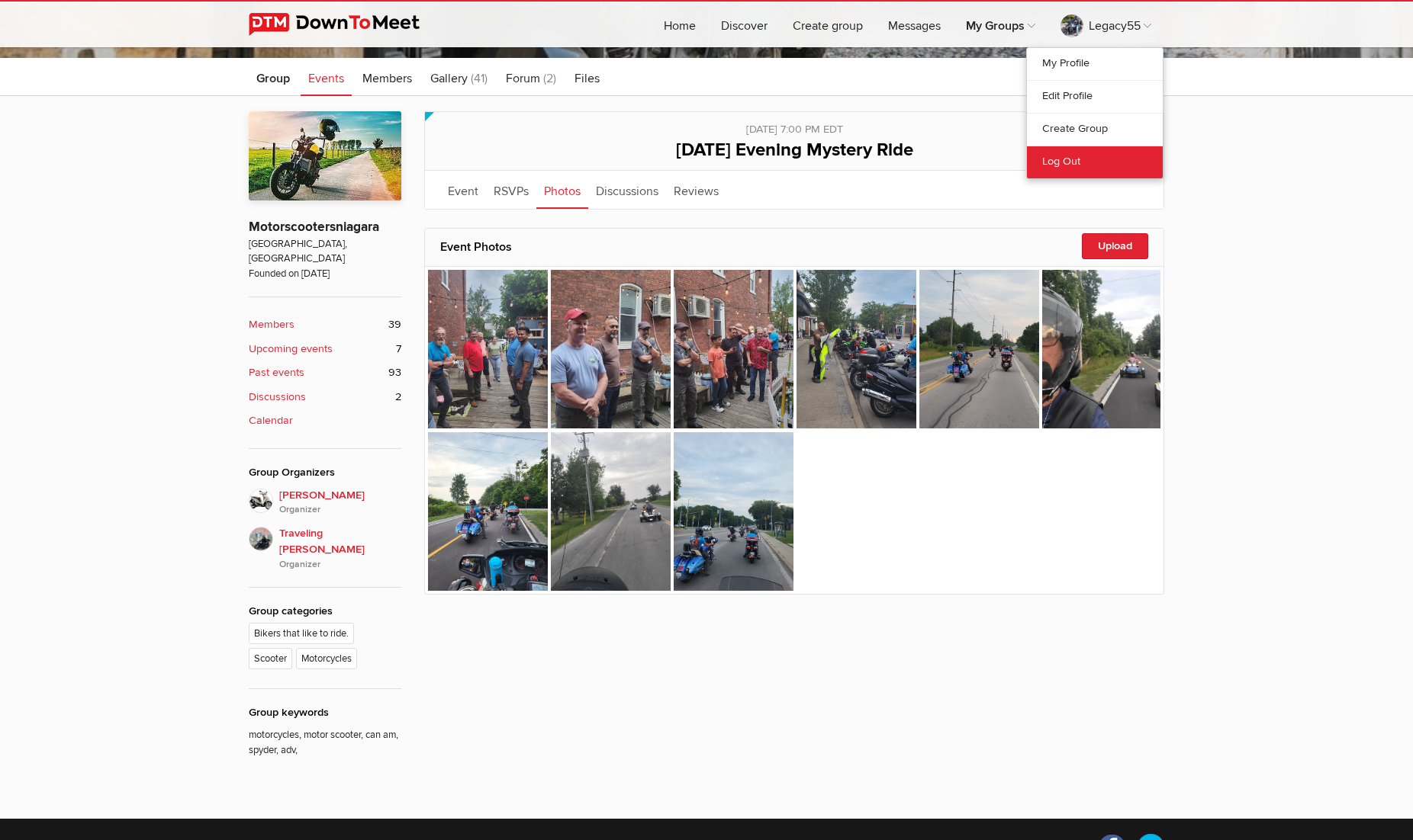
click at [1053, 157] on link "Log Out" at bounding box center [1094, 162] width 135 height 33
